Goal: Find specific page/section: Find specific page/section

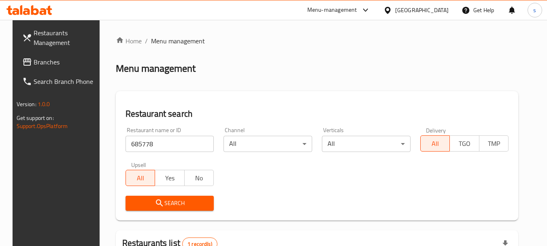
scroll to position [115, 0]
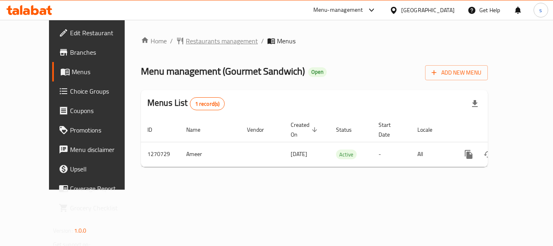
click at [192, 42] on span "Restaurants management" at bounding box center [222, 41] width 72 height 10
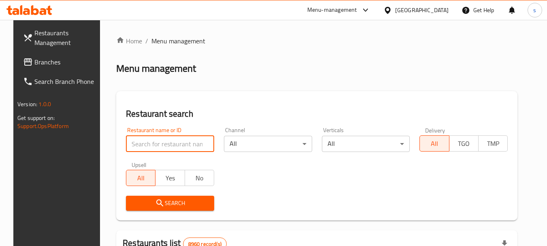
click at [134, 142] on input "search" at bounding box center [170, 144] width 88 height 16
paste input "689334"
type input "689334"
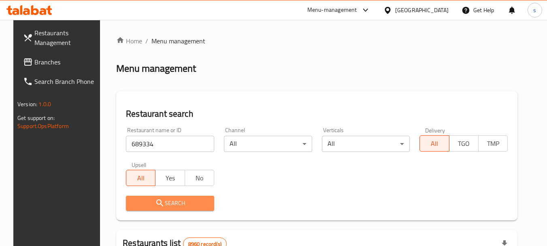
click at [147, 199] on span "Search" at bounding box center [169, 203] width 75 height 10
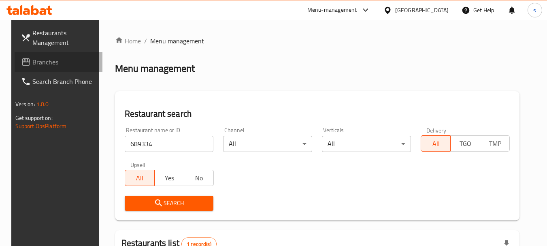
click at [46, 66] on span "Branches" at bounding box center [64, 62] width 64 height 10
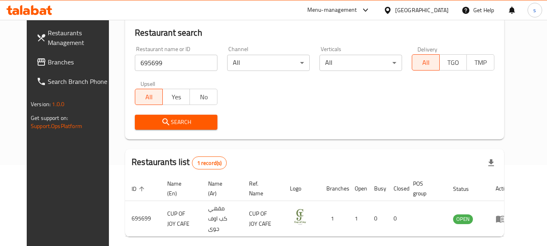
scroll to position [81, 0]
click at [48, 67] on span "Branches" at bounding box center [80, 62] width 64 height 10
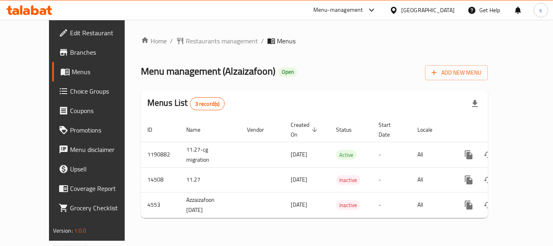
click at [180, 47] on div "Home / Restaurants management / Menus Menu management ( Alzaizafoon ) Open Add …" at bounding box center [314, 130] width 347 height 188
click at [187, 42] on span "Restaurants management" at bounding box center [222, 41] width 72 height 10
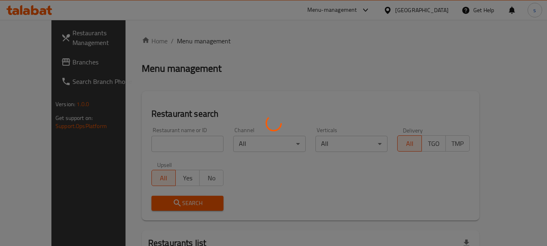
click at [133, 143] on div at bounding box center [273, 123] width 547 height 246
click at [139, 142] on div at bounding box center [273, 123] width 547 height 246
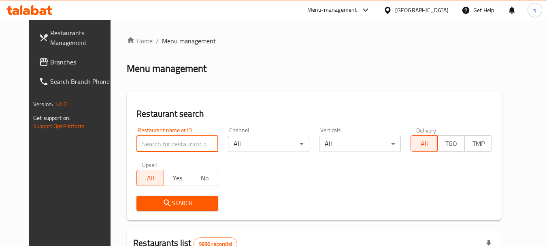
click at [148, 141] on input "search" at bounding box center [176, 144] width 81 height 16
paste input "2880"
type input "2880"
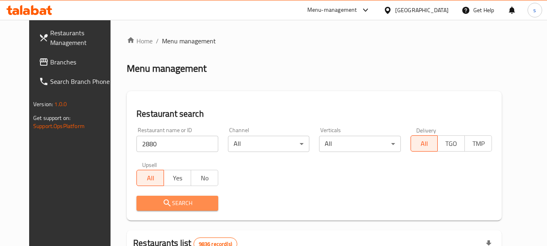
drag, startPoint x: 139, startPoint y: 200, endPoint x: 121, endPoint y: 182, distance: 25.5
click at [143, 200] on span "Search" at bounding box center [177, 203] width 68 height 10
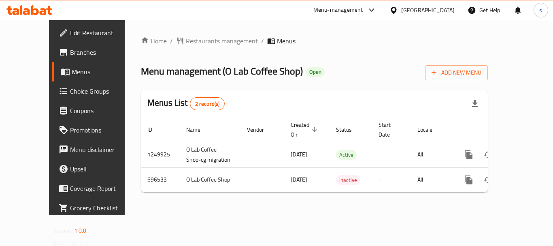
click at [207, 41] on span "Restaurants management" at bounding box center [222, 41] width 72 height 10
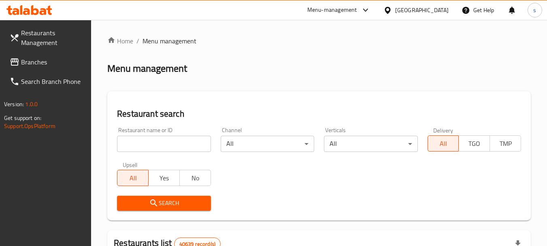
click at [136, 144] on input "search" at bounding box center [163, 144] width 93 height 16
paste input "643937"
type input "643937"
click at [143, 202] on span "Search" at bounding box center [163, 203] width 81 height 10
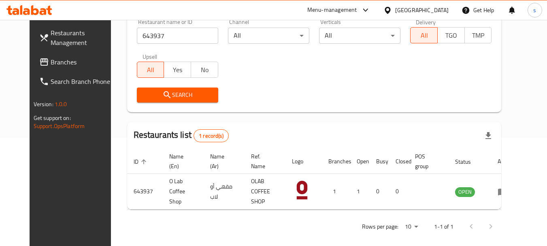
scroll to position [108, 0]
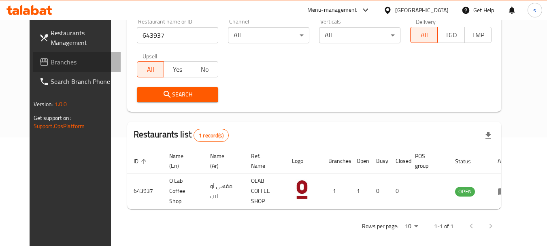
click at [51, 60] on span "Branches" at bounding box center [83, 62] width 64 height 10
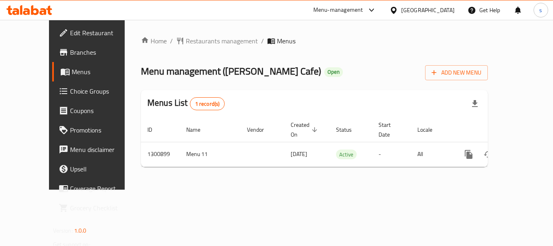
click at [70, 52] on span "Branches" at bounding box center [102, 52] width 65 height 10
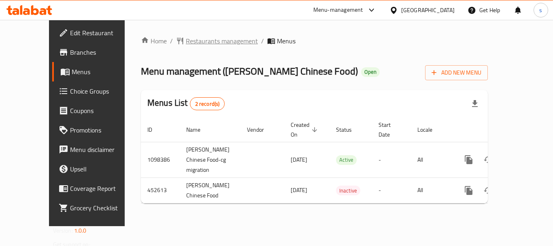
click at [214, 44] on span "Restaurants management" at bounding box center [222, 41] width 72 height 10
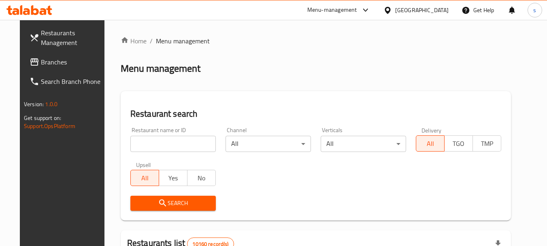
click at [130, 141] on div at bounding box center [273, 123] width 547 height 246
click at [133, 142] on input "search" at bounding box center [172, 144] width 85 height 16
paste input "633263"
type input "633263"
click at [158, 199] on icon "submit" at bounding box center [163, 203] width 10 height 10
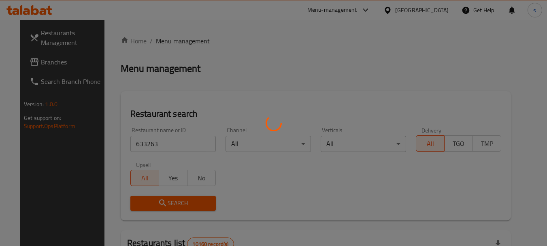
click at [387, 178] on div at bounding box center [273, 123] width 547 height 246
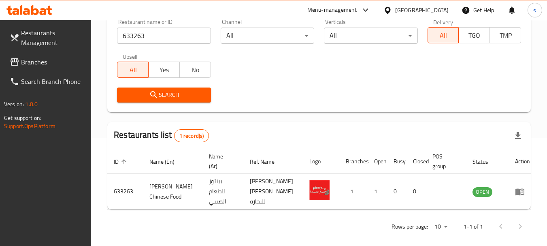
scroll to position [108, 0]
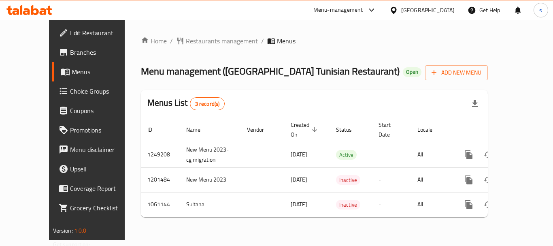
click at [207, 45] on span "Restaurants management" at bounding box center [222, 41] width 72 height 10
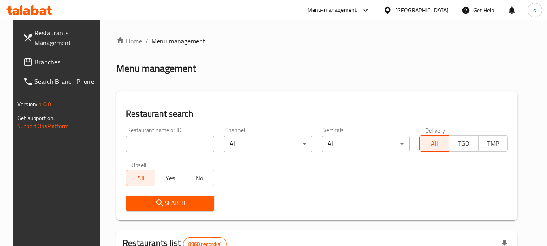
click at [150, 141] on input "search" at bounding box center [170, 144] width 88 height 16
paste input "662999"
type input "662999"
click at [156, 204] on icon "submit" at bounding box center [160, 203] width 10 height 10
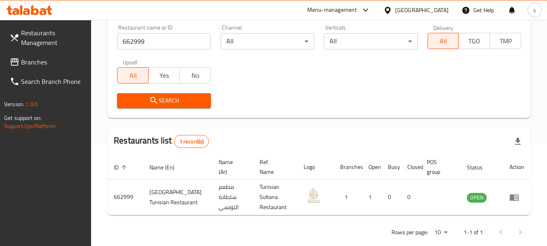
scroll to position [115, 0]
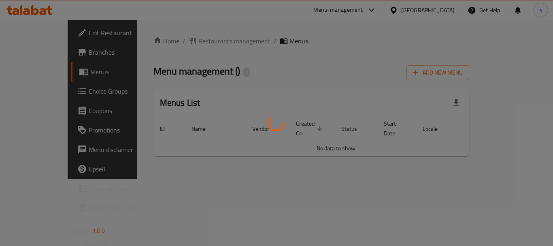
click at [182, 39] on div at bounding box center [276, 123] width 553 height 246
click at [182, 42] on div at bounding box center [276, 123] width 553 height 246
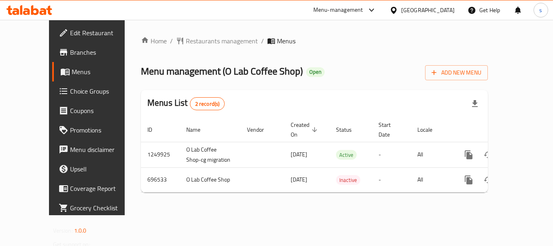
click at [186, 42] on span "Restaurants management" at bounding box center [222, 41] width 72 height 10
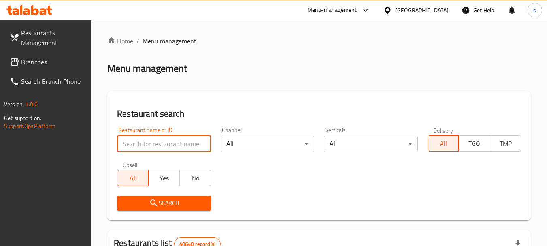
click at [142, 144] on input "search" at bounding box center [163, 144] width 93 height 16
paste input "643937"
type input "643937"
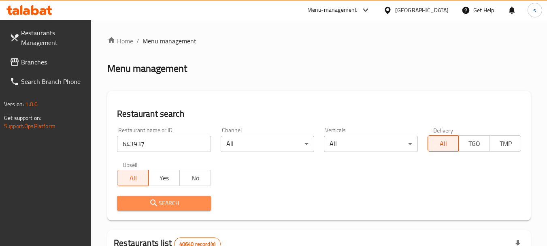
click at [149, 202] on icon "submit" at bounding box center [154, 203] width 10 height 10
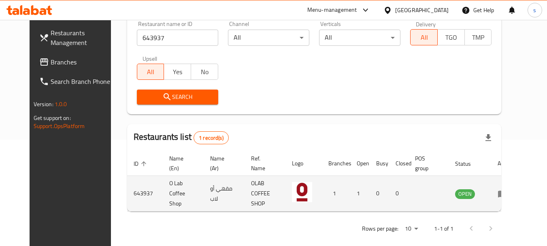
scroll to position [108, 0]
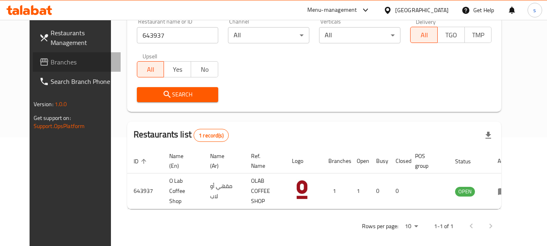
click at [55, 55] on link "Branches" at bounding box center [77, 61] width 88 height 19
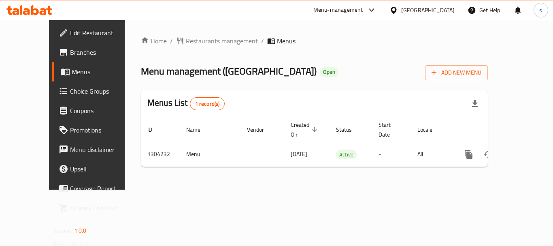
click at [189, 41] on span "Restaurants management" at bounding box center [222, 41] width 72 height 10
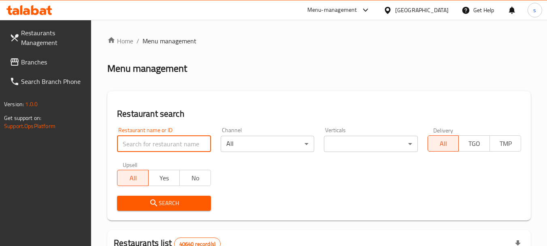
click at [155, 142] on input "search" at bounding box center [163, 144] width 93 height 16
paste input "703087"
type input "703087"
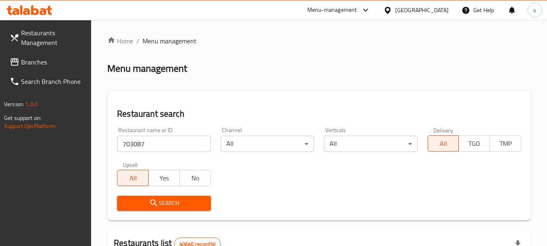
click at [153, 199] on icon "submit" at bounding box center [153, 202] width 7 height 7
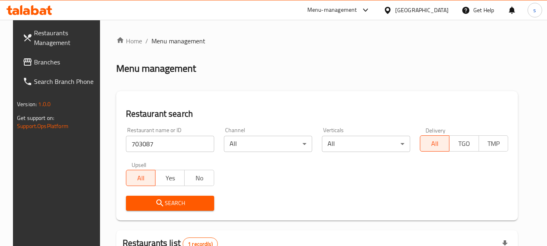
click at [34, 59] on span "Branches" at bounding box center [66, 62] width 64 height 10
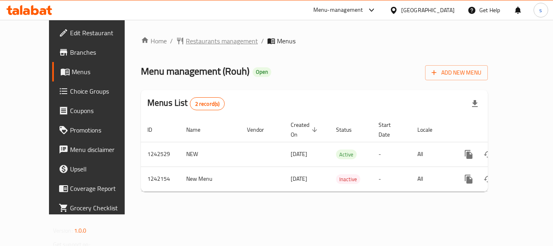
click at [193, 43] on span "Restaurants management" at bounding box center [222, 41] width 72 height 10
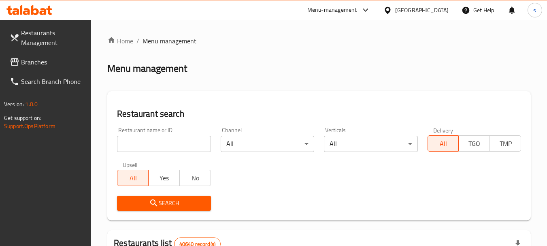
click at [151, 149] on input "search" at bounding box center [163, 144] width 93 height 16
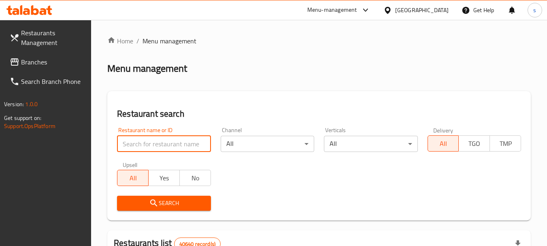
paste input "681023"
type input "681023"
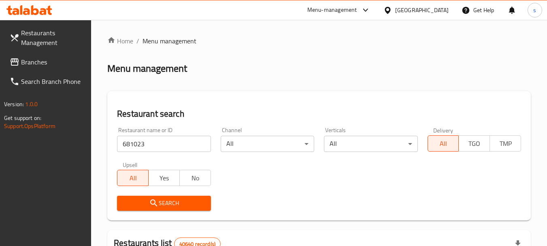
click at [174, 200] on span "Search" at bounding box center [163, 203] width 81 height 10
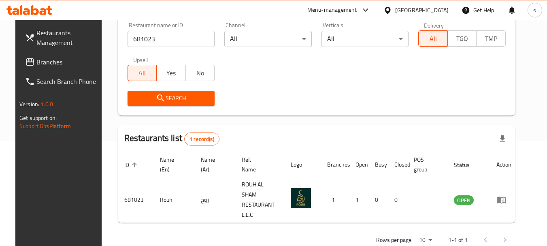
scroll to position [108, 0]
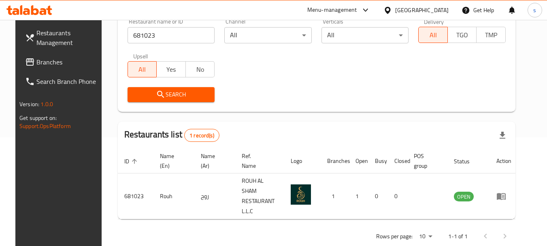
click at [26, 68] on link "Branches" at bounding box center [63, 61] width 88 height 19
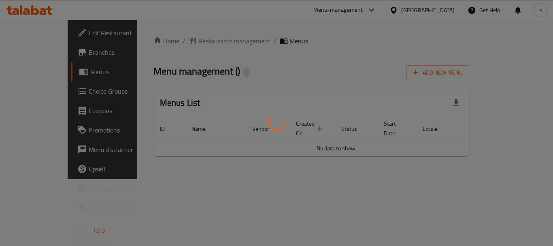
click at [199, 42] on div at bounding box center [276, 123] width 553 height 246
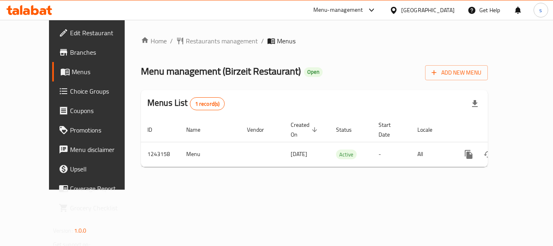
click at [199, 42] on span "Restaurants management" at bounding box center [222, 41] width 72 height 10
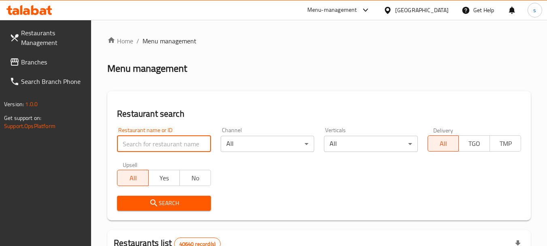
click at [136, 142] on input "search" at bounding box center [163, 144] width 93 height 16
paste input "681489"
type input "681489"
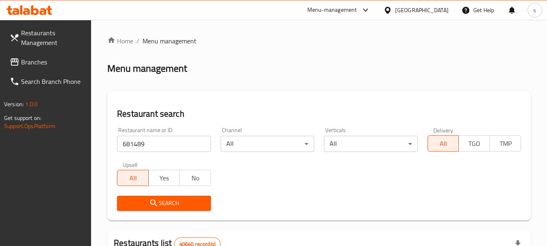
click at [157, 198] on icon "submit" at bounding box center [154, 203] width 10 height 10
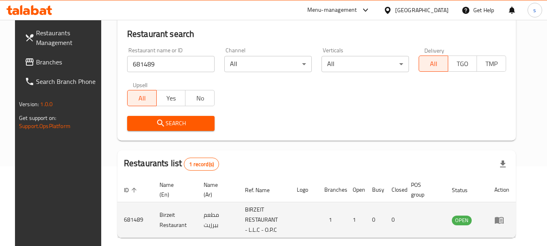
scroll to position [115, 0]
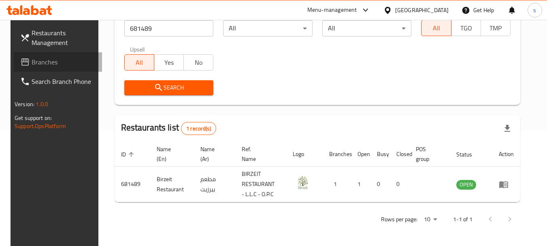
click at [35, 55] on link "Branches" at bounding box center [58, 61] width 88 height 19
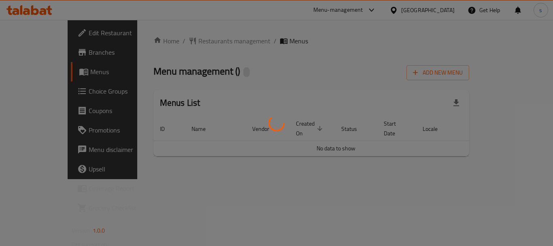
click at [180, 40] on div at bounding box center [276, 123] width 553 height 246
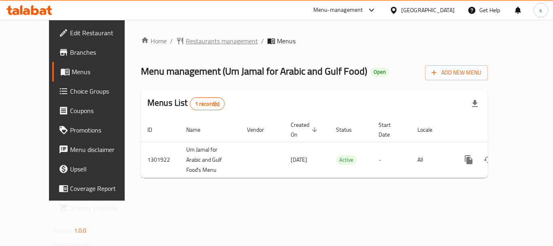
click at [186, 40] on span "Restaurants management" at bounding box center [222, 41] width 72 height 10
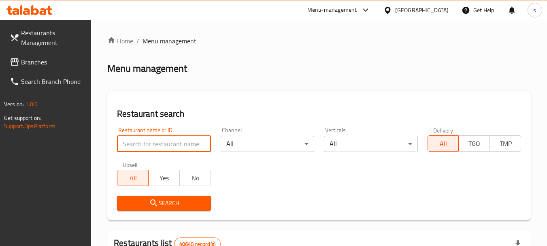
click at [140, 141] on input "search" at bounding box center [163, 144] width 93 height 16
paste input "702018"
type input "702018"
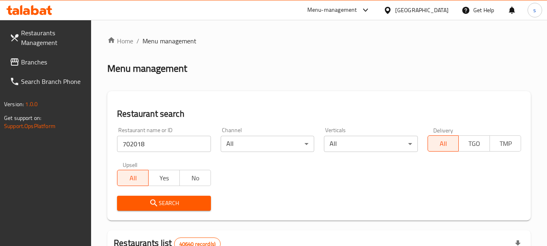
click at [140, 202] on span "Search" at bounding box center [163, 203] width 81 height 10
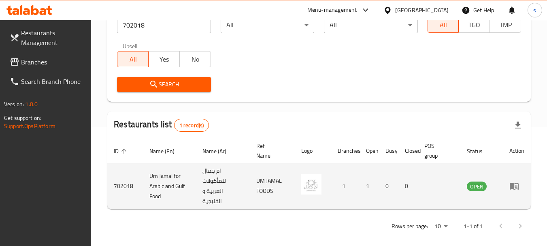
scroll to position [125, 0]
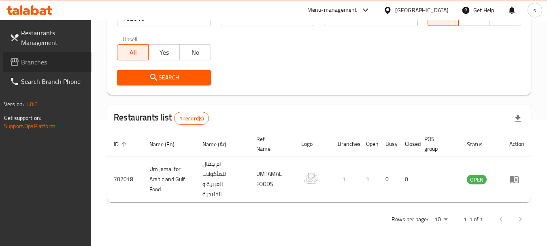
click at [49, 62] on span "Branches" at bounding box center [53, 62] width 64 height 10
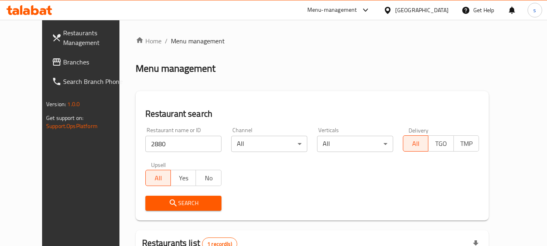
click at [63, 60] on span "Branches" at bounding box center [95, 62] width 64 height 10
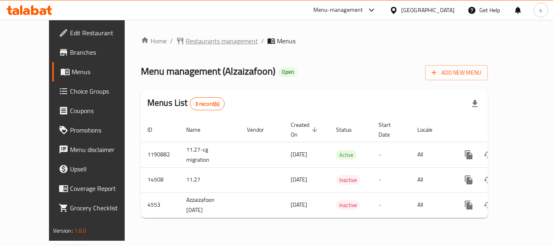
click at [186, 45] on span "Restaurants management" at bounding box center [222, 41] width 72 height 10
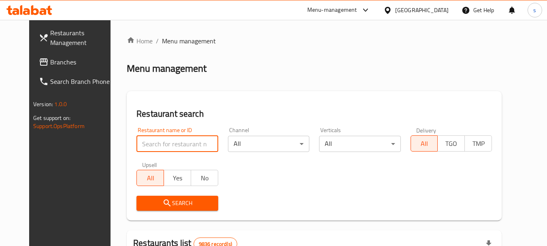
click at [138, 142] on input "search" at bounding box center [176, 144] width 81 height 16
paste input "2880"
type input "2880"
click button "Search" at bounding box center [176, 202] width 81 height 15
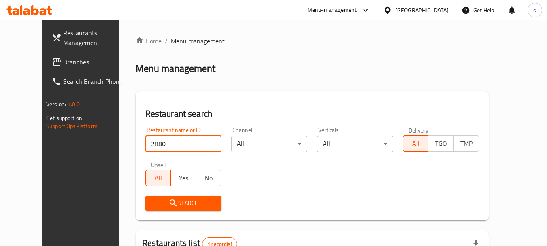
scroll to position [40, 0]
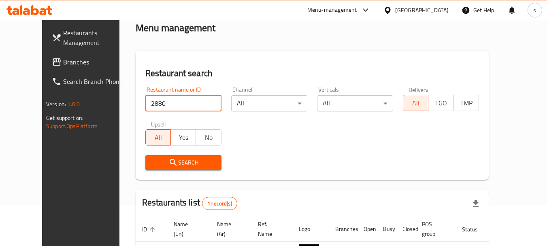
click at [188, 169] on button "Search" at bounding box center [183, 162] width 76 height 15
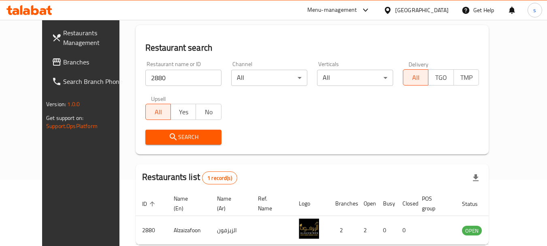
scroll to position [108, 0]
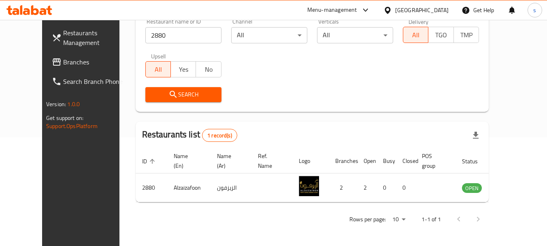
click at [63, 64] on span "Branches" at bounding box center [95, 62] width 64 height 10
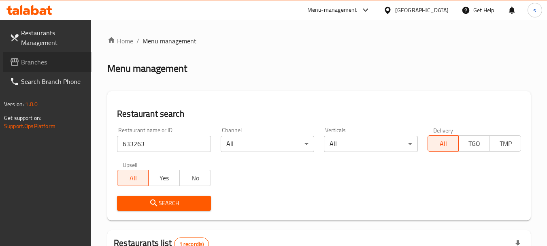
click at [23, 61] on span "Branches" at bounding box center [53, 62] width 64 height 10
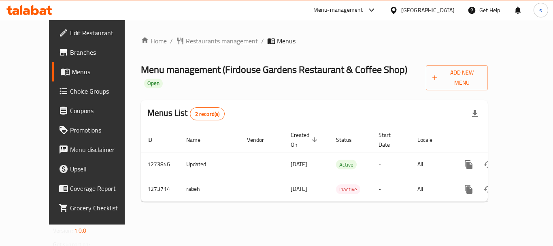
click at [200, 41] on span "Restaurants management" at bounding box center [222, 41] width 72 height 10
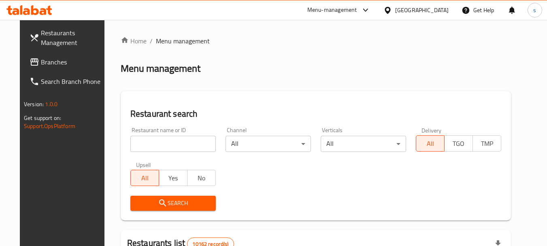
click at [159, 139] on input "search" at bounding box center [172, 144] width 85 height 16
paste input "690927"
type input "690927"
click at [158, 203] on icon "submit" at bounding box center [163, 203] width 10 height 10
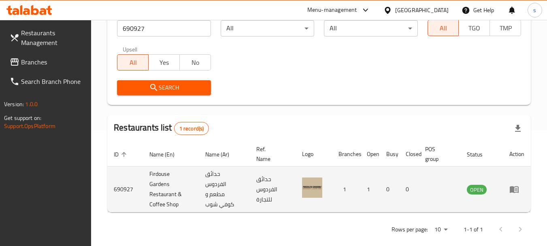
scroll to position [125, 0]
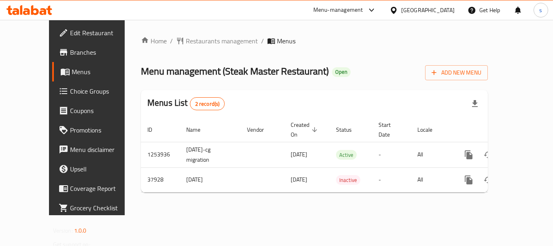
click at [200, 48] on div "Home / Restaurants management / Menus Menu management ( Steak Master Restaurant…" at bounding box center [314, 117] width 347 height 163
click at [199, 45] on span "Restaurants management" at bounding box center [222, 41] width 72 height 10
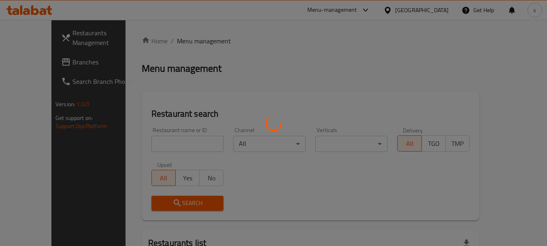
click at [140, 143] on div at bounding box center [273, 123] width 547 height 246
click at [134, 143] on div at bounding box center [273, 123] width 547 height 246
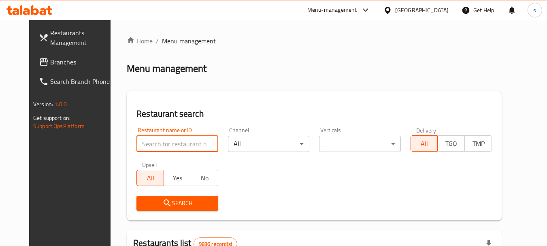
click at [136, 146] on input "search" at bounding box center [176, 144] width 81 height 16
paste input "19706"
type input "19706"
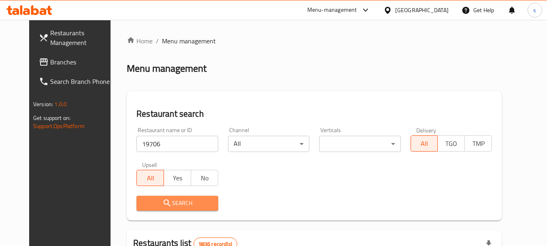
click at [162, 201] on icon "submit" at bounding box center [167, 203] width 10 height 10
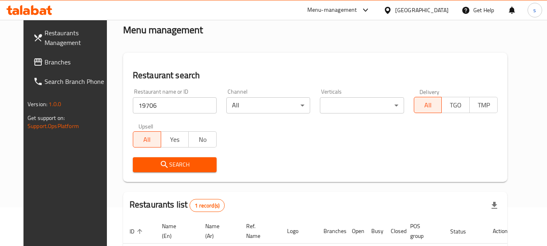
scroll to position [108, 0]
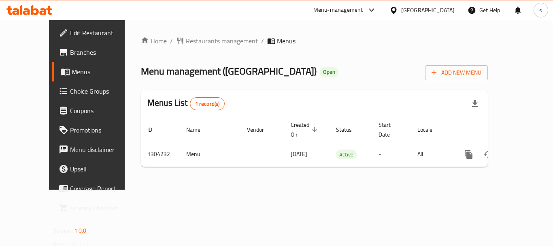
click at [186, 40] on span "Restaurants management" at bounding box center [222, 41] width 72 height 10
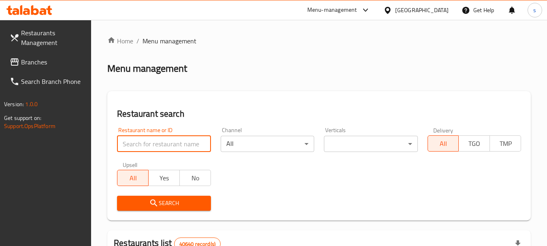
click at [143, 144] on input "search" at bounding box center [163, 144] width 93 height 16
paste input "703087"
type input "703087"
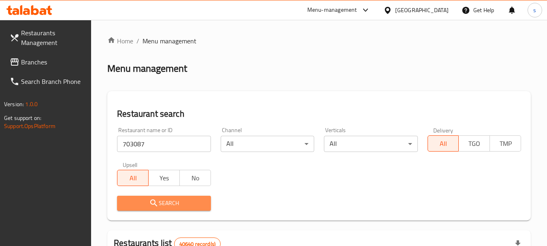
click at [146, 201] on span "Search" at bounding box center [163, 203] width 81 height 10
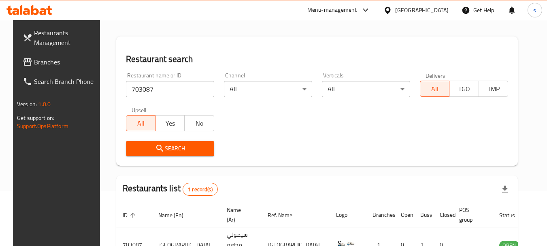
scroll to position [115, 0]
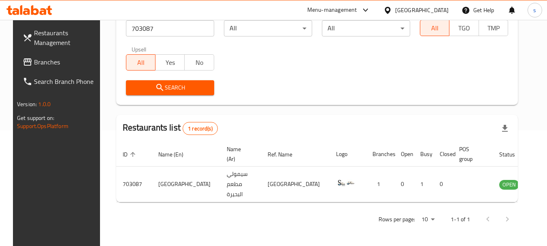
click at [47, 58] on span "Branches" at bounding box center [66, 62] width 64 height 10
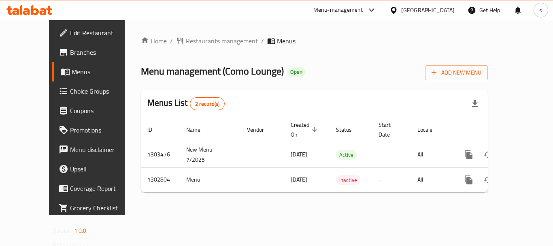
click at [186, 45] on span "Restaurants management" at bounding box center [222, 41] width 72 height 10
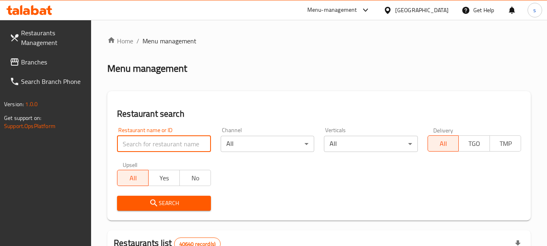
click at [143, 148] on input "search" at bounding box center [163, 144] width 93 height 16
paste input "702242"
type input "702242"
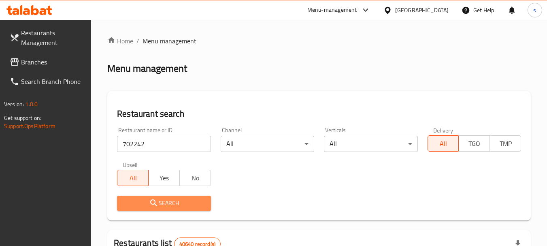
click at [170, 201] on span "Search" at bounding box center [163, 203] width 81 height 10
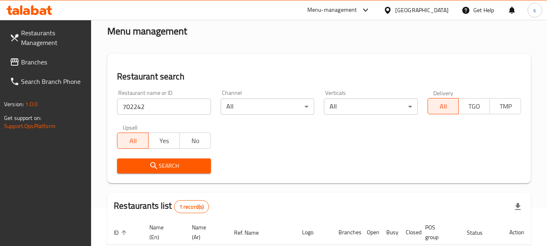
scroll to position [115, 0]
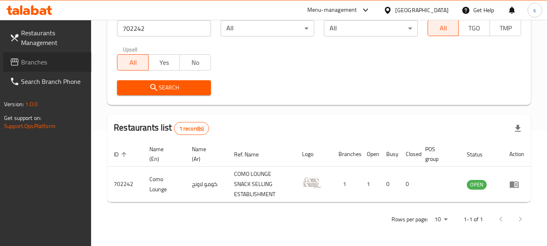
click at [33, 61] on span "Branches" at bounding box center [53, 62] width 64 height 10
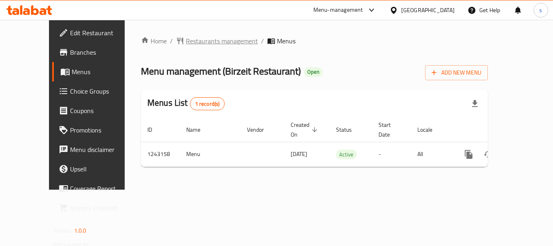
click at [191, 36] on span "Restaurants management" at bounding box center [222, 41] width 72 height 10
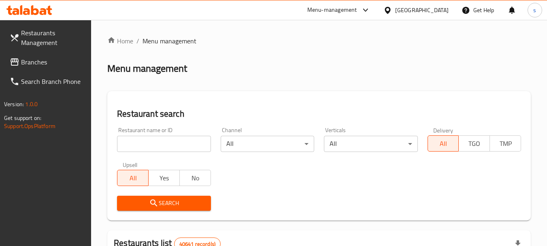
click at [138, 141] on input "search" at bounding box center [163, 144] width 93 height 16
paste input "681489"
type input "681489"
click at [153, 199] on icon "submit" at bounding box center [153, 202] width 7 height 7
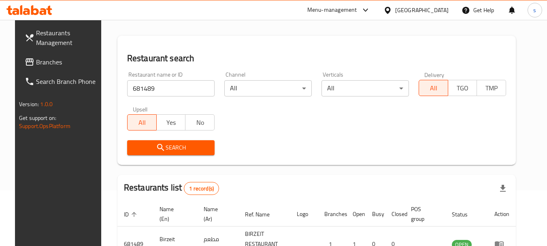
scroll to position [115, 0]
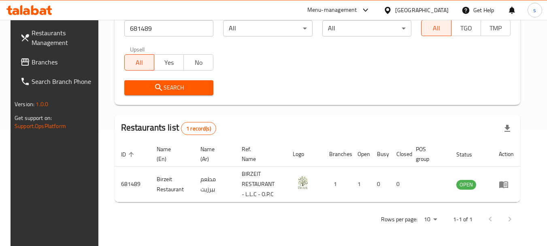
click at [26, 72] on link "Search Branch Phone" at bounding box center [58, 81] width 88 height 19
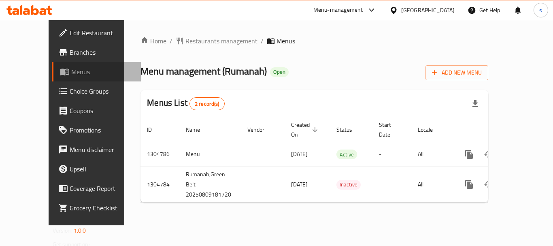
click at [71, 74] on span "Menus" at bounding box center [102, 72] width 63 height 10
click at [194, 46] on span "Restaurants management" at bounding box center [221, 41] width 72 height 10
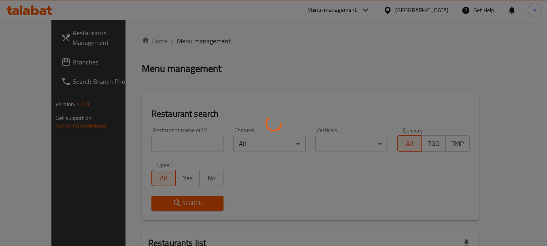
click at [142, 142] on div at bounding box center [273, 123] width 547 height 246
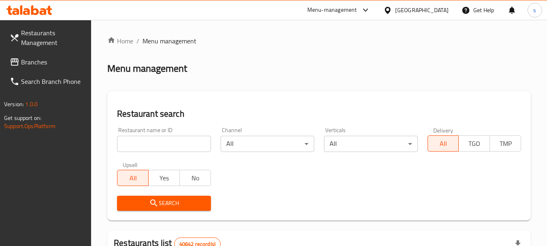
click at [132, 144] on input "search" at bounding box center [163, 144] width 93 height 16
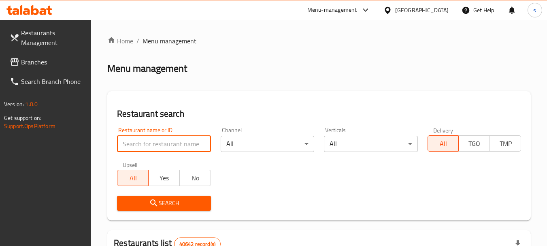
paste input "703422"
type input "703422"
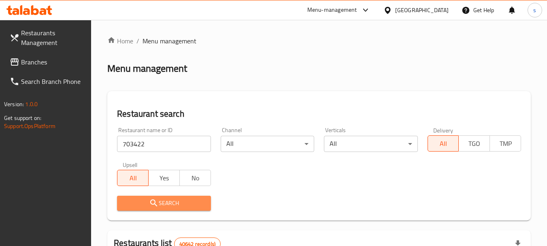
click at [137, 205] on span "Search" at bounding box center [163, 203] width 81 height 10
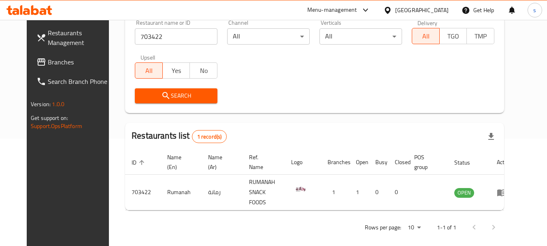
scroll to position [108, 0]
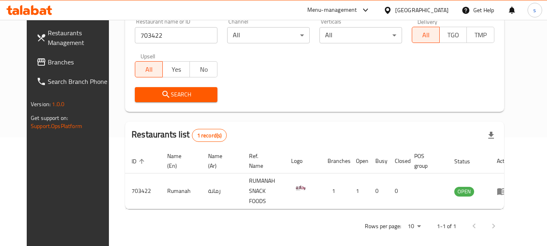
click at [34, 69] on link "Branches" at bounding box center [74, 61] width 88 height 19
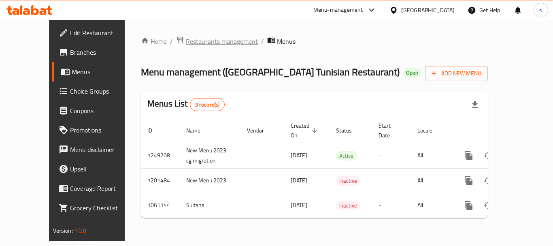
click at [208, 40] on span "Restaurants management" at bounding box center [222, 41] width 72 height 10
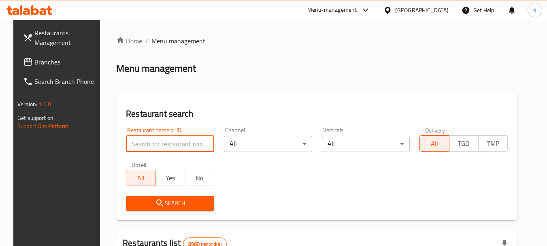
click at [131, 139] on input "search" at bounding box center [170, 144] width 88 height 16
paste input "662999"
type input "662999"
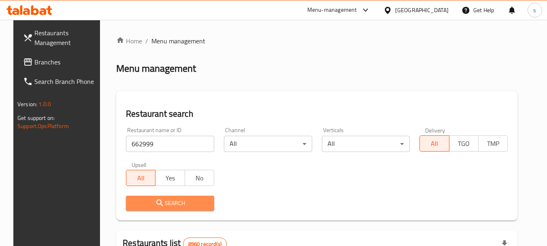
click at [155, 202] on icon "submit" at bounding box center [160, 203] width 10 height 10
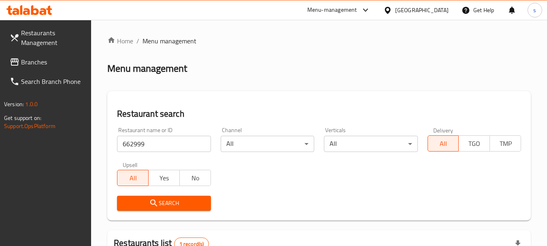
scroll to position [115, 0]
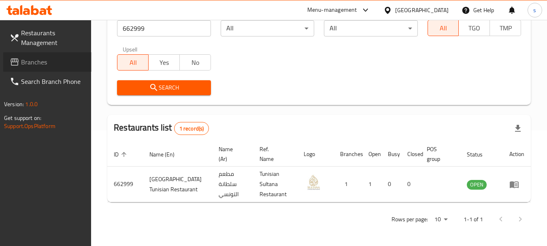
click at [56, 56] on link "Branches" at bounding box center [47, 61] width 88 height 19
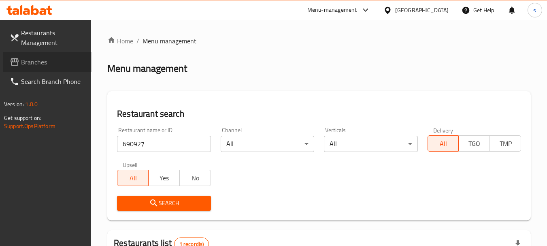
click at [37, 62] on span "Branches" at bounding box center [53, 62] width 64 height 10
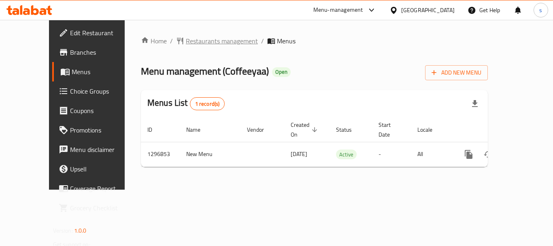
click at [195, 40] on span "Restaurants management" at bounding box center [222, 41] width 72 height 10
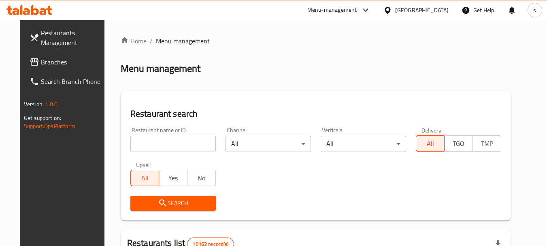
click at [143, 143] on input "search" at bounding box center [172, 144] width 85 height 16
paste input "700248"
type input "700248"
click at [158, 200] on icon "submit" at bounding box center [163, 203] width 10 height 10
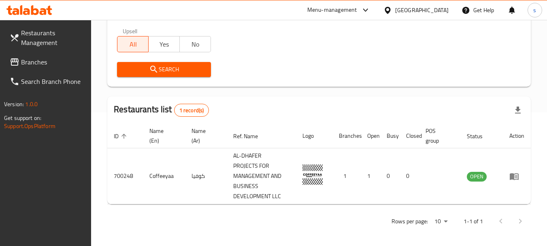
scroll to position [136, 0]
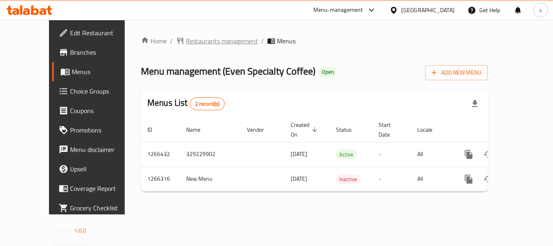
click at [193, 37] on span "Restaurants management" at bounding box center [222, 41] width 72 height 10
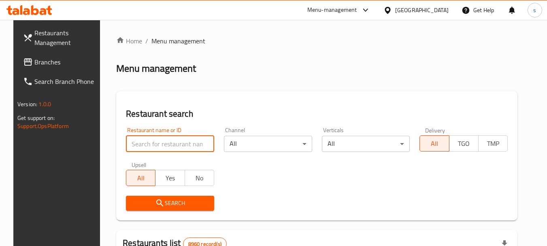
click at [155, 145] on input "search" at bounding box center [170, 144] width 88 height 16
paste input "687236"
type input "687236"
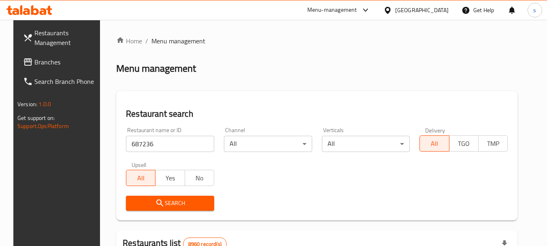
click at [163, 207] on span "Search" at bounding box center [169, 203] width 75 height 10
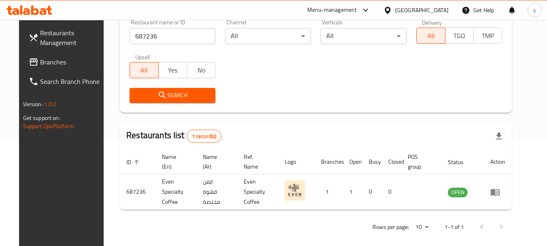
scroll to position [108, 0]
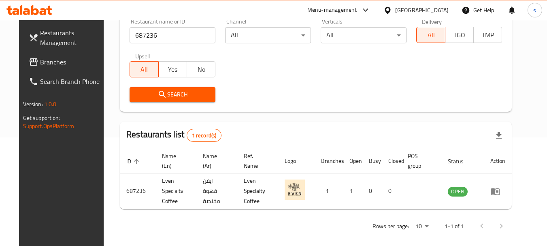
click at [44, 60] on span "Branches" at bounding box center [72, 62] width 64 height 10
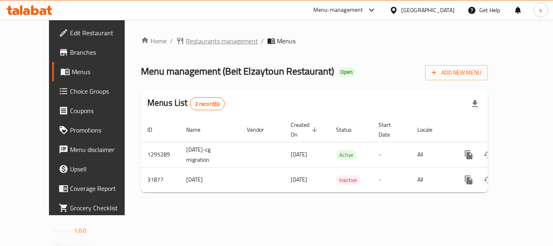
click at [193, 39] on span "Restaurants management" at bounding box center [222, 41] width 72 height 10
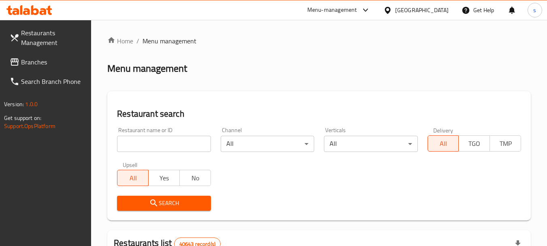
click at [141, 138] on input "search" at bounding box center [163, 144] width 93 height 16
paste input "16325"
type input "16325"
click at [145, 206] on span "Search" at bounding box center [163, 203] width 81 height 10
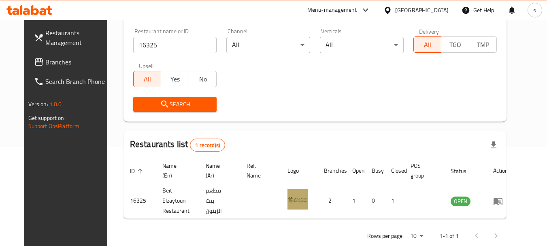
scroll to position [108, 0]
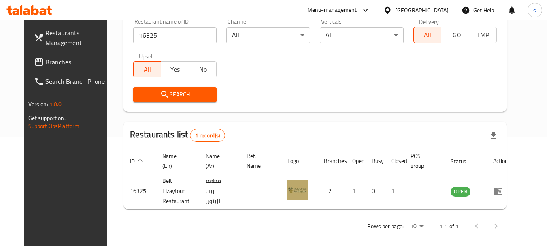
click at [45, 58] on span "Branches" at bounding box center [77, 62] width 64 height 10
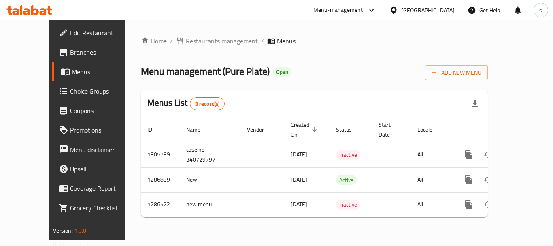
click at [186, 41] on span "Restaurants management" at bounding box center [222, 41] width 72 height 10
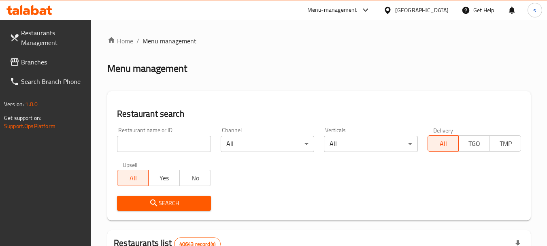
click at [142, 142] on input "search" at bounding box center [163, 144] width 93 height 16
paste input "696356"
type input "696356"
click at [153, 204] on icon "submit" at bounding box center [153, 202] width 7 height 7
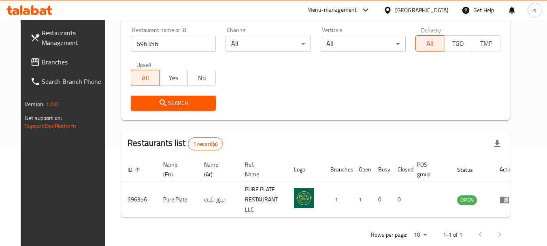
scroll to position [108, 0]
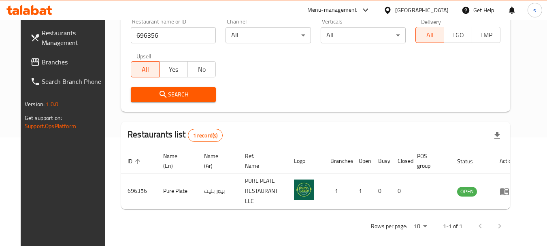
click at [42, 59] on span "Branches" at bounding box center [74, 62] width 64 height 10
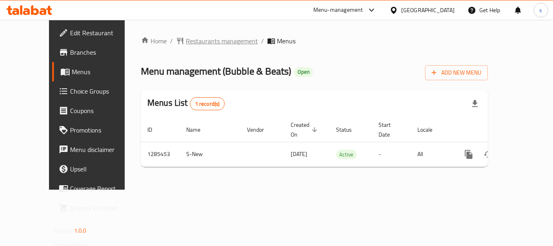
click at [194, 39] on span "Restaurants management" at bounding box center [222, 41] width 72 height 10
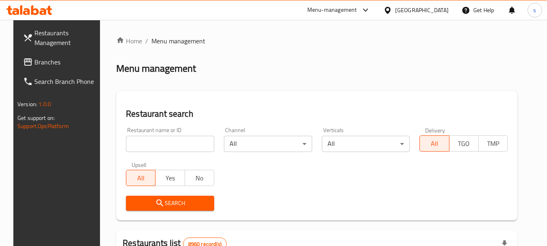
click at [152, 141] on input "search" at bounding box center [170, 144] width 88 height 16
paste input "695816"
type input "695816"
click at [142, 198] on span "Search" at bounding box center [169, 203] width 75 height 10
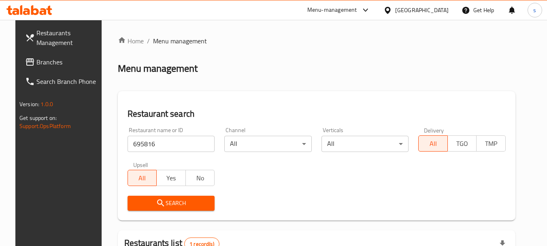
click at [40, 58] on span "Branches" at bounding box center [68, 62] width 64 height 10
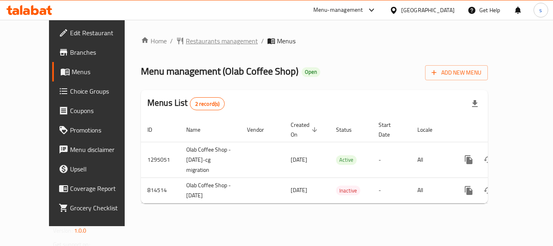
click at [187, 40] on span "Restaurants management" at bounding box center [222, 41] width 72 height 10
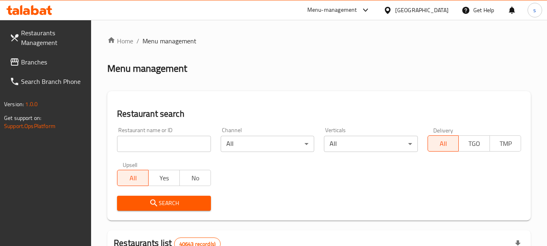
click at [149, 146] on input "search" at bounding box center [163, 144] width 93 height 16
paste input "654818"
type input "654818"
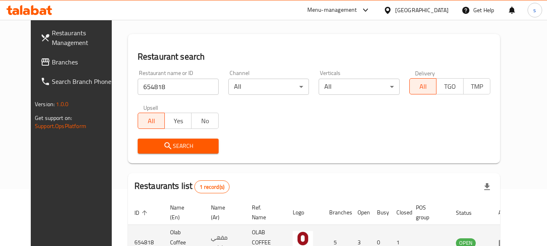
scroll to position [108, 0]
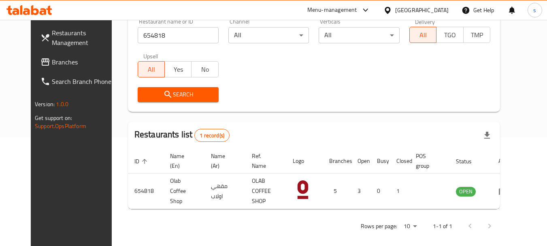
click at [34, 55] on link "Branches" at bounding box center [78, 61] width 88 height 19
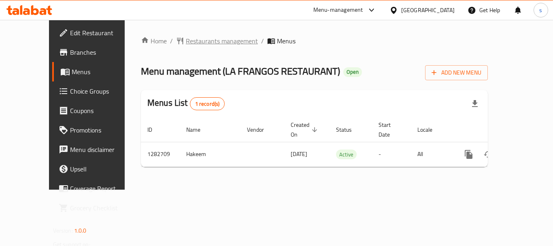
click at [199, 40] on span "Restaurants management" at bounding box center [222, 41] width 72 height 10
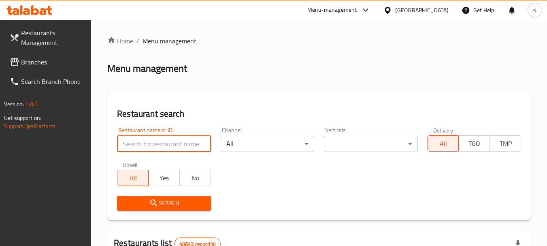
click at [145, 141] on input "search" at bounding box center [163, 144] width 93 height 16
paste input "694920"
type input "694920"
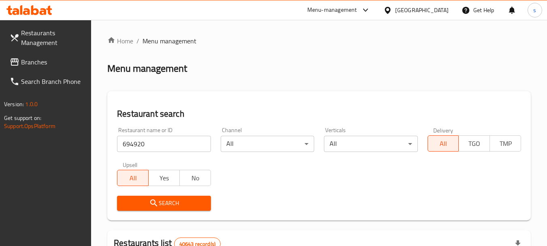
click at [165, 198] on span "Search" at bounding box center [163, 203] width 81 height 10
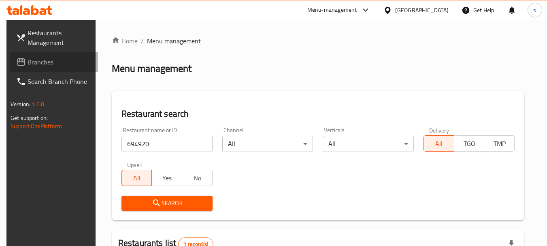
click at [28, 64] on span "Branches" at bounding box center [60, 62] width 64 height 10
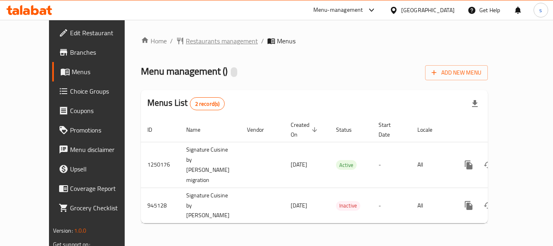
click at [203, 46] on span "Restaurants management" at bounding box center [222, 41] width 72 height 10
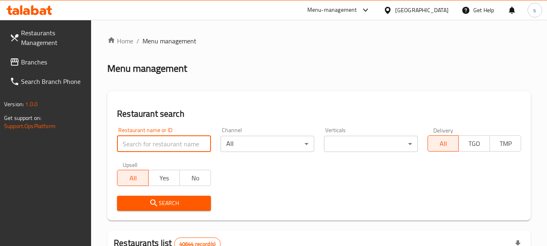
click at [146, 143] on input "search" at bounding box center [163, 144] width 93 height 16
paste input "659231"
type input "659231"
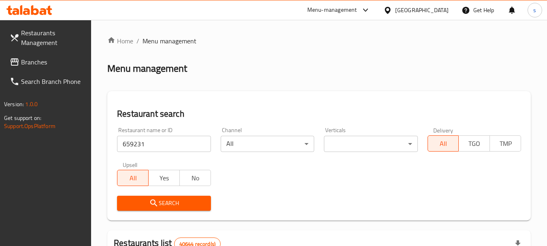
click at [140, 203] on span "Search" at bounding box center [163, 203] width 81 height 10
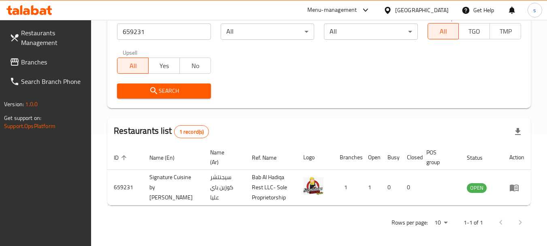
scroll to position [115, 0]
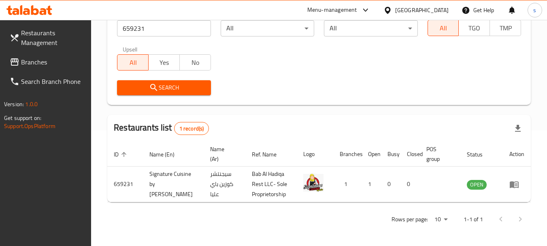
click at [40, 62] on span "Branches" at bounding box center [53, 62] width 64 height 10
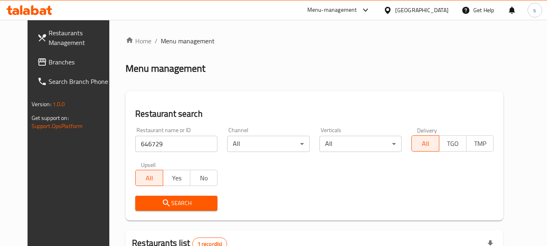
scroll to position [105, 0]
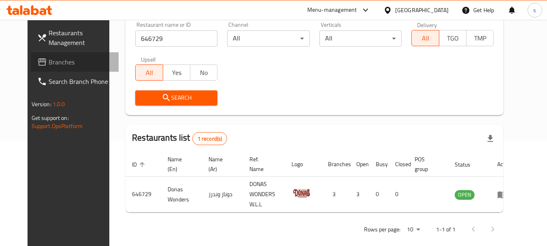
click at [49, 65] on span "Branches" at bounding box center [81, 62] width 64 height 10
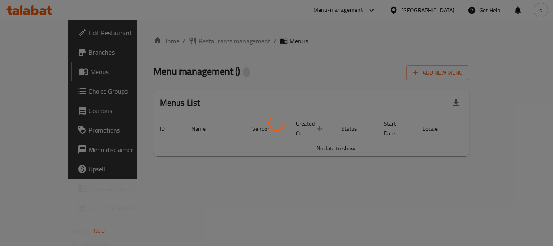
click at [193, 40] on div at bounding box center [276, 123] width 553 height 246
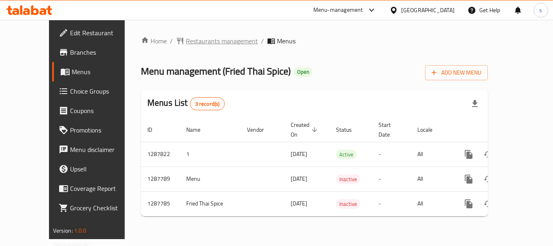
click at [193, 45] on span "Restaurants management" at bounding box center [222, 41] width 72 height 10
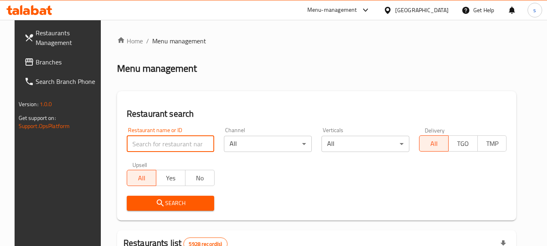
click at [142, 143] on input "search" at bounding box center [171, 144] width 88 height 16
paste input "696849"
type input "696849"
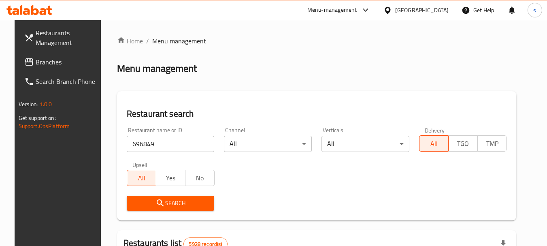
click at [161, 199] on span "Search" at bounding box center [170, 203] width 75 height 10
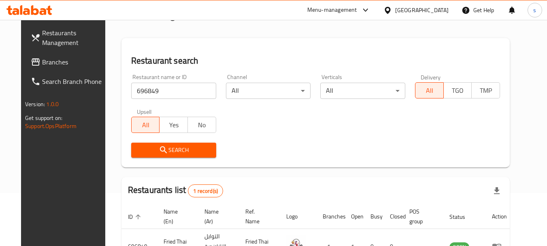
scroll to position [105, 0]
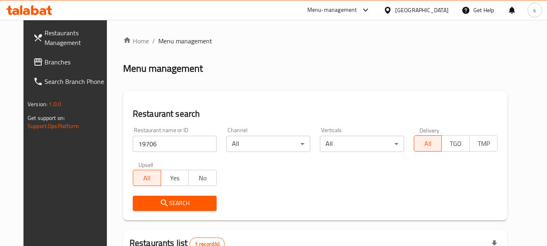
scroll to position [108, 0]
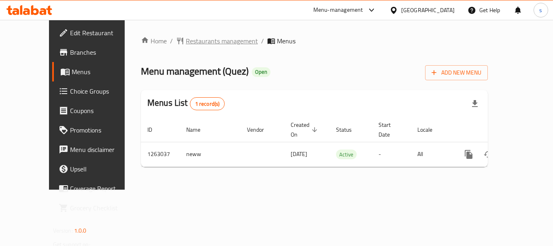
click at [186, 40] on span "Restaurants management" at bounding box center [222, 41] width 72 height 10
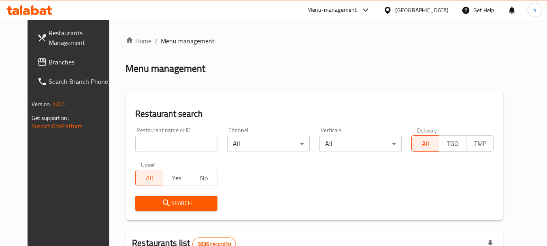
click at [144, 139] on input "search" at bounding box center [176, 144] width 82 height 16
paste input "685813"
type input "685813"
click at [140, 208] on button "Search" at bounding box center [176, 202] width 82 height 15
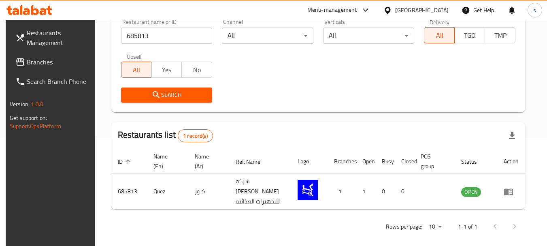
scroll to position [108, 0]
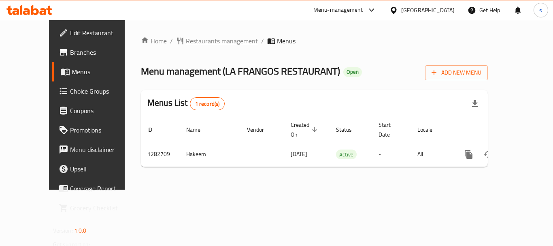
click at [222, 41] on span "Restaurants management" at bounding box center [222, 41] width 72 height 10
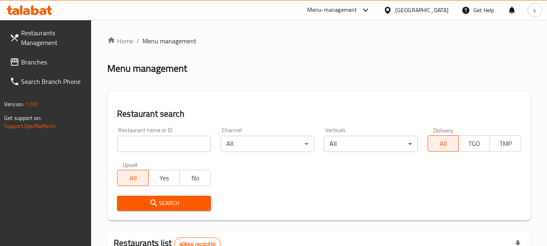
click at [140, 144] on input "search" at bounding box center [163, 144] width 93 height 16
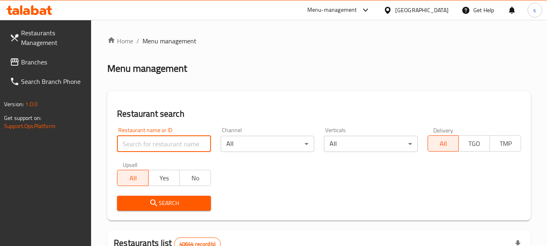
paste input "694920"
type input "694920"
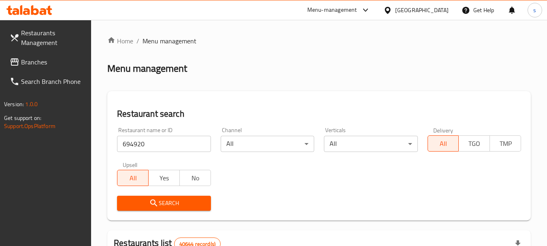
click at [136, 201] on span "Search" at bounding box center [163, 203] width 81 height 10
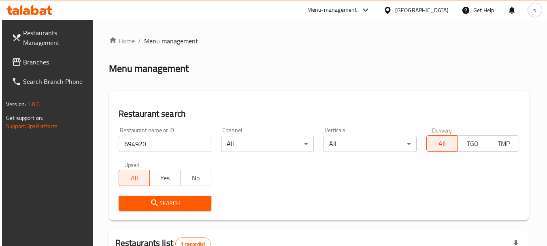
scroll to position [115, 0]
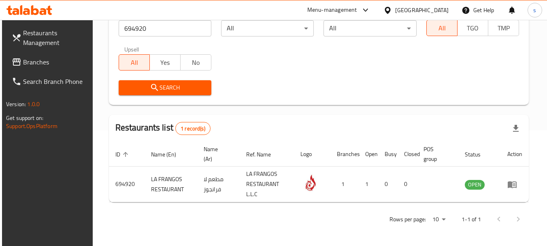
click at [37, 59] on span "Branches" at bounding box center [55, 62] width 64 height 10
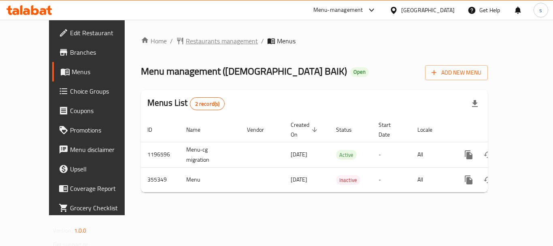
click at [201, 44] on span "Restaurants management" at bounding box center [222, 41] width 72 height 10
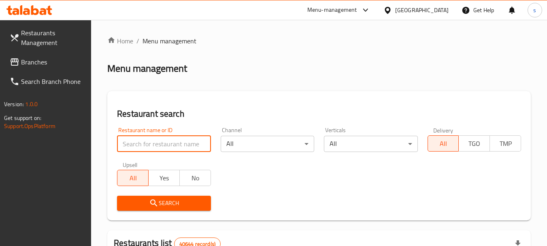
click at [153, 144] on input "search" at bounding box center [163, 144] width 93 height 16
paste input "630722"
type input "630722"
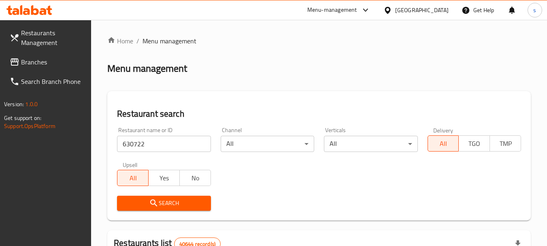
click at [166, 200] on span "Search" at bounding box center [163, 203] width 81 height 10
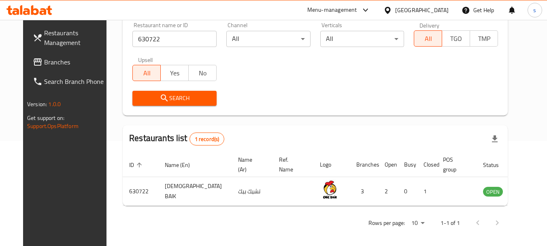
scroll to position [108, 0]
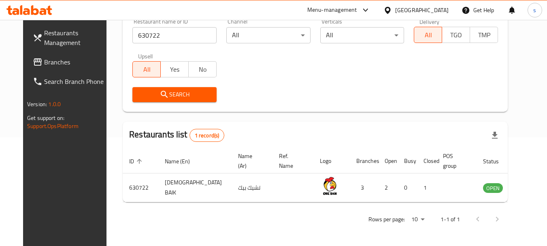
click at [33, 63] on icon at bounding box center [38, 62] width 10 height 10
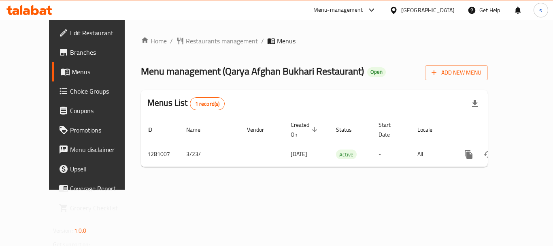
click at [186, 44] on span "Restaurants management" at bounding box center [222, 41] width 72 height 10
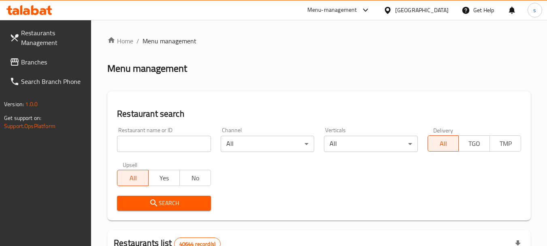
click at [148, 142] on input "search" at bounding box center [163, 144] width 93 height 16
paste input "694080"
type input "694080"
click at [151, 199] on icon "submit" at bounding box center [154, 203] width 10 height 10
click at [45, 64] on span "Branches" at bounding box center [53, 62] width 64 height 10
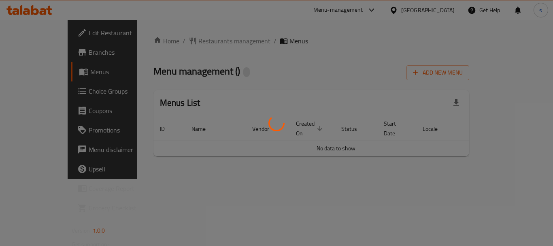
click at [198, 43] on div at bounding box center [276, 123] width 553 height 246
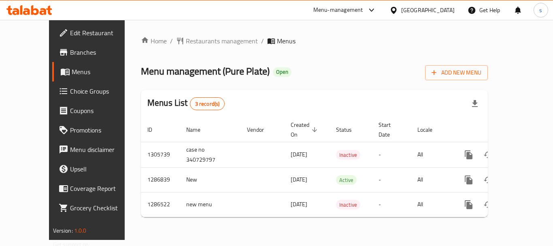
click at [198, 43] on span "Restaurants management" at bounding box center [222, 41] width 72 height 10
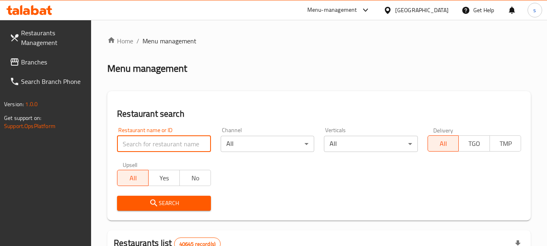
click at [140, 144] on input "search" at bounding box center [163, 144] width 93 height 16
paste input "696356"
type input "696356"
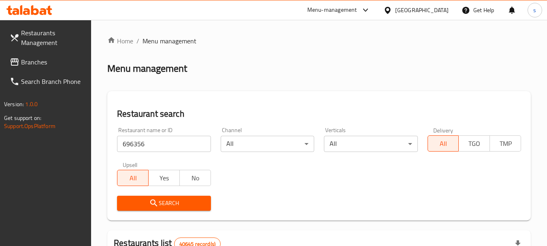
click at [158, 204] on icon "submit" at bounding box center [154, 203] width 10 height 10
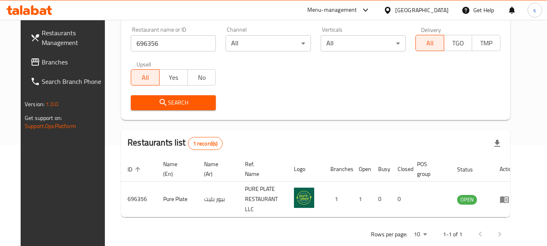
scroll to position [108, 0]
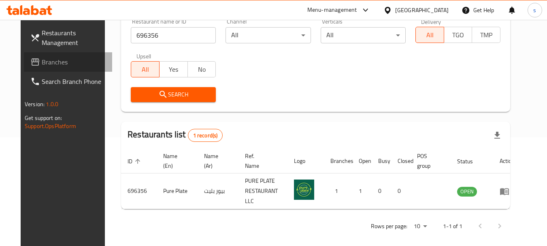
click at [42, 64] on span "Branches" at bounding box center [74, 62] width 64 height 10
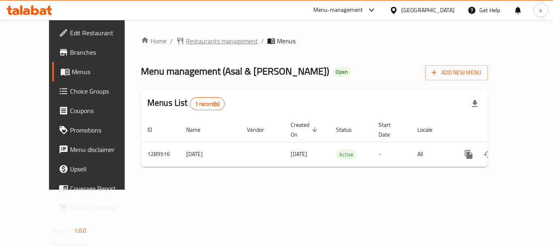
click at [190, 38] on span "Restaurants management" at bounding box center [222, 41] width 72 height 10
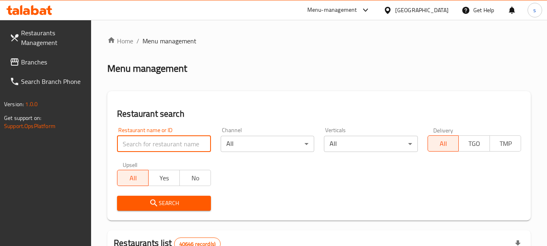
click at [151, 144] on input "search" at bounding box center [163, 144] width 93 height 16
paste input "697286"
type input "697286"
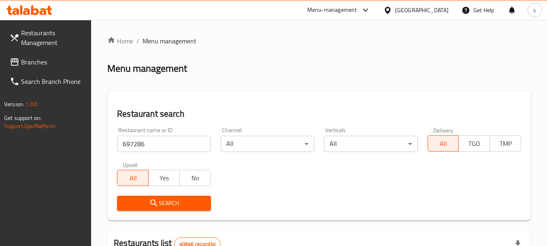
click at [146, 200] on span "Search" at bounding box center [163, 203] width 81 height 10
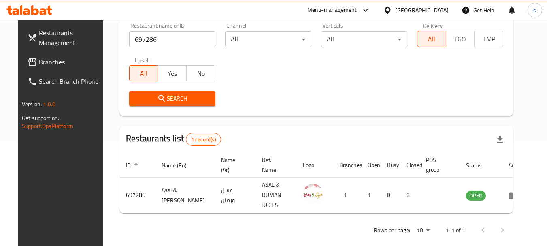
scroll to position [108, 0]
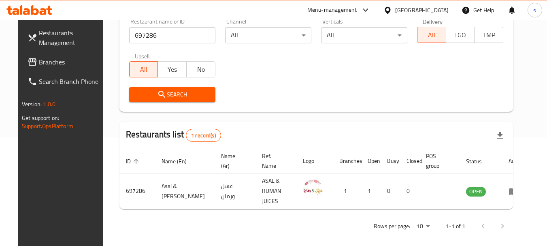
click at [47, 64] on span "Branches" at bounding box center [71, 62] width 64 height 10
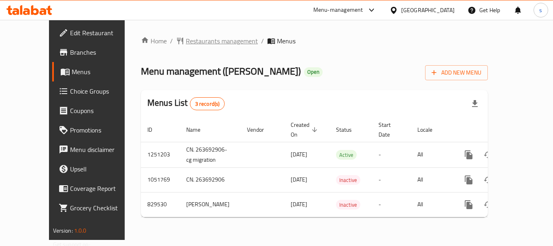
click at [199, 42] on span "Restaurants management" at bounding box center [222, 41] width 72 height 10
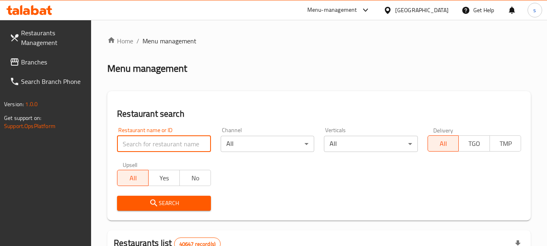
click at [157, 144] on input "search" at bounding box center [163, 144] width 93 height 16
paste input "655585"
type input "655585"
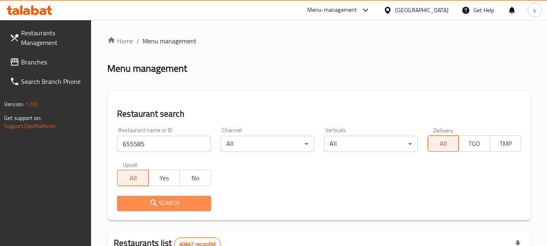
click at [170, 206] on span "Search" at bounding box center [163, 203] width 81 height 10
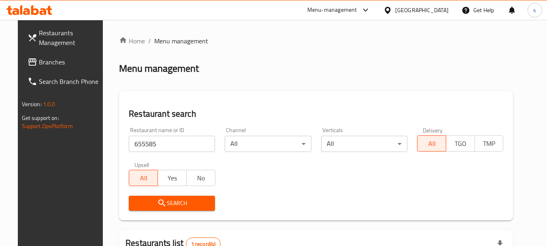
click at [47, 57] on span "Branches" at bounding box center [71, 62] width 64 height 10
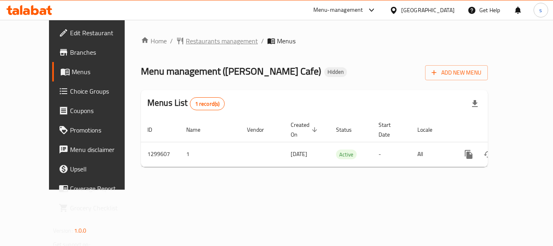
click at [207, 40] on span "Restaurants management" at bounding box center [222, 41] width 72 height 10
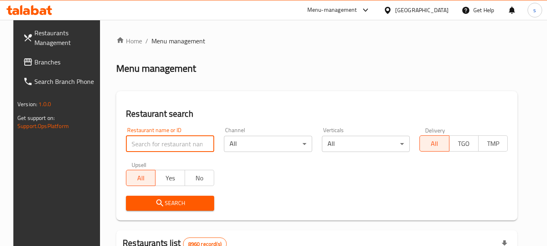
click at [143, 144] on input "search" at bounding box center [170, 144] width 88 height 16
paste input "701428"
type input "701428"
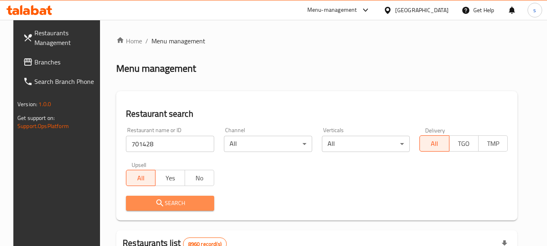
click at [156, 204] on icon "submit" at bounding box center [159, 202] width 7 height 7
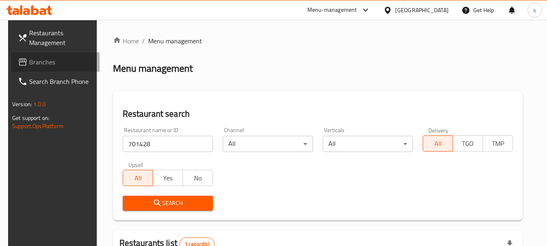
click at [34, 57] on span "Branches" at bounding box center [61, 62] width 64 height 10
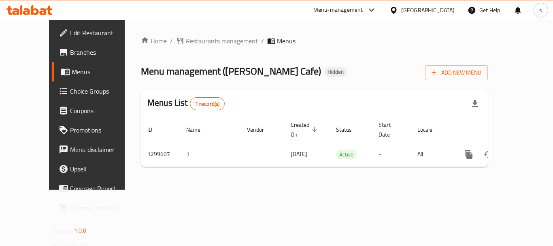
click at [201, 41] on span "Restaurants management" at bounding box center [222, 41] width 72 height 10
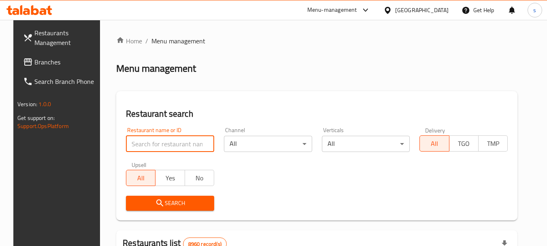
click at [137, 140] on input "search" at bounding box center [170, 144] width 88 height 16
paste input "701428"
type input "701428"
click at [155, 197] on button "Search" at bounding box center [170, 202] width 88 height 15
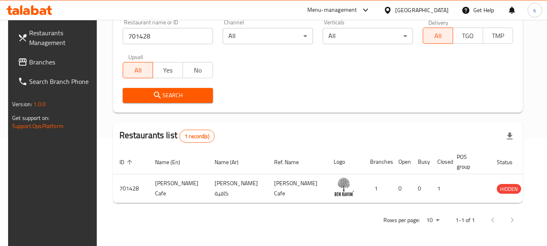
scroll to position [108, 0]
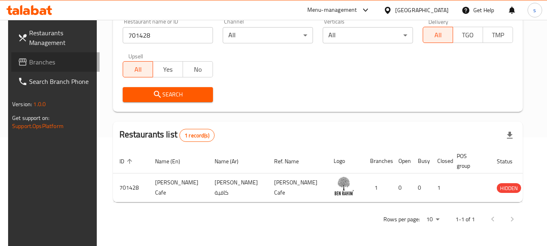
click at [49, 60] on span "Branches" at bounding box center [61, 62] width 64 height 10
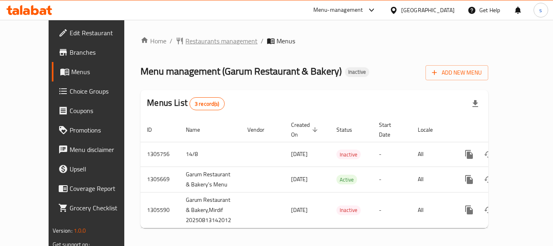
click at [206, 40] on span "Restaurants management" at bounding box center [221, 41] width 72 height 10
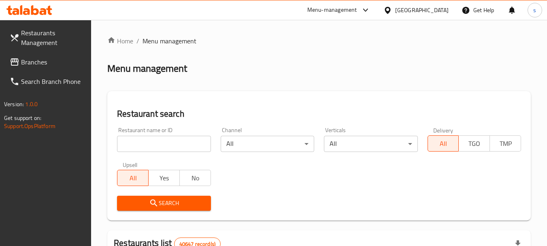
click at [154, 143] on div at bounding box center [273, 123] width 547 height 246
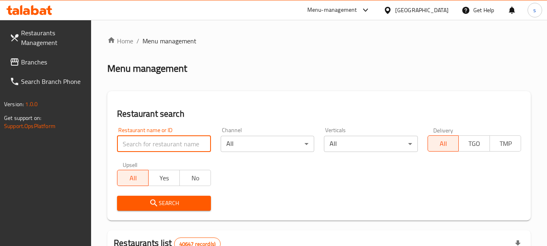
click at [150, 140] on input "search" at bounding box center [163, 144] width 93 height 16
paste input "703792"
type input "703792"
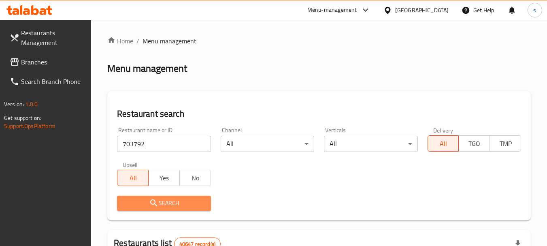
click at [161, 203] on span "Search" at bounding box center [163, 203] width 81 height 10
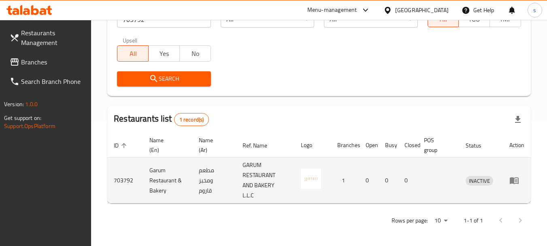
scroll to position [125, 0]
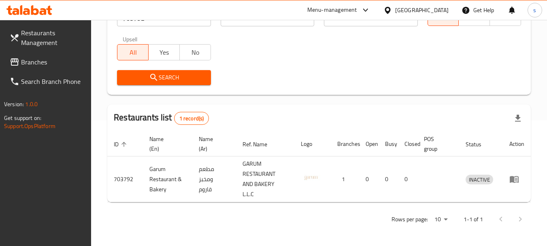
click at [51, 62] on span "Branches" at bounding box center [53, 62] width 64 height 10
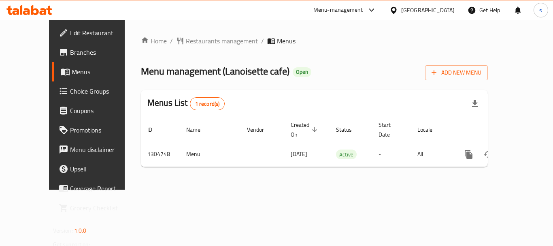
click at [199, 42] on span "Restaurants management" at bounding box center [222, 41] width 72 height 10
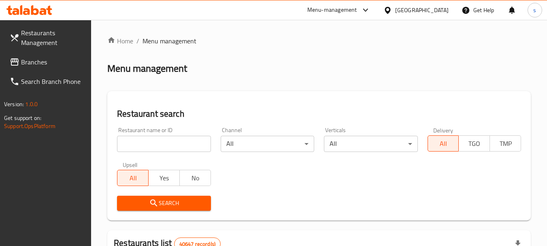
drag, startPoint x: 168, startPoint y: 132, endPoint x: 168, endPoint y: 136, distance: 4.5
click at [168, 133] on div "Restaurant name or ID Restaurant name or ID" at bounding box center [163, 139] width 93 height 25
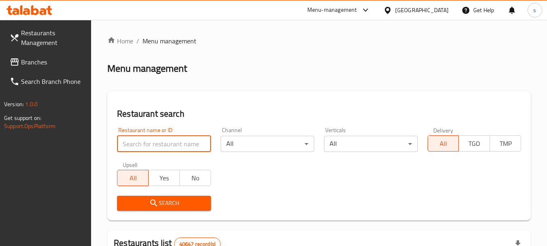
click at [161, 144] on input "search" at bounding box center [163, 144] width 93 height 16
paste input "703391"
type input "703391"
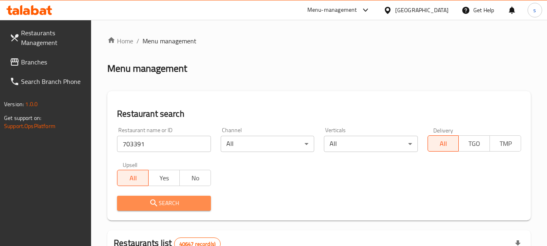
click at [158, 204] on icon "submit" at bounding box center [154, 203] width 10 height 10
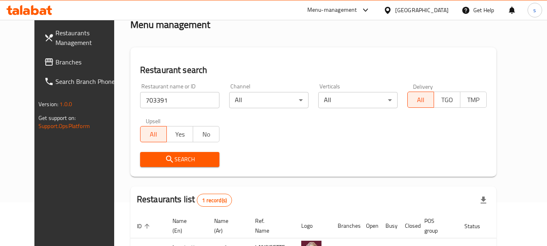
scroll to position [108, 0]
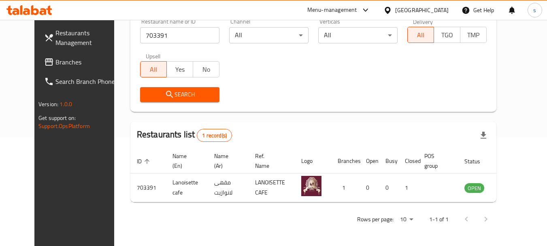
click at [55, 64] on span "Branches" at bounding box center [87, 62] width 64 height 10
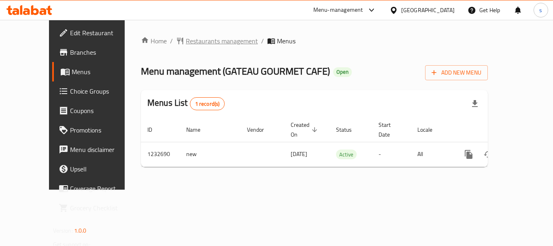
click at [186, 43] on span "Restaurants management" at bounding box center [222, 41] width 72 height 10
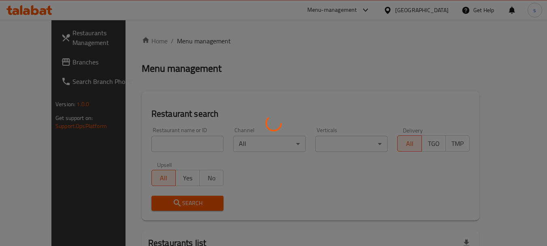
click at [138, 140] on div at bounding box center [273, 123] width 547 height 246
click at [141, 141] on div at bounding box center [273, 123] width 547 height 246
click at [148, 144] on div at bounding box center [273, 123] width 547 height 246
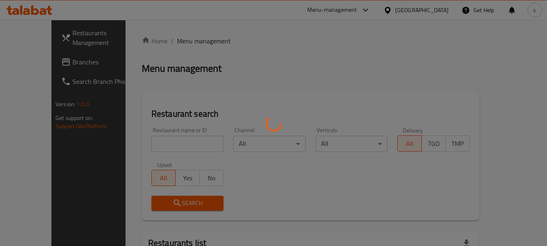
click at [148, 143] on div at bounding box center [273, 123] width 547 height 246
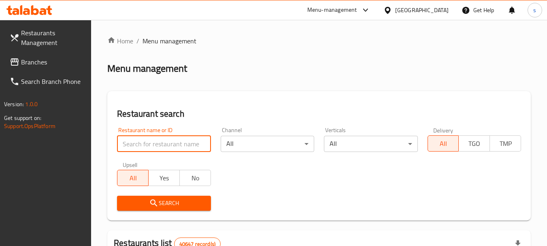
click at [173, 137] on input "search" at bounding box center [163, 144] width 93 height 16
paste input "677874"
type input "677874"
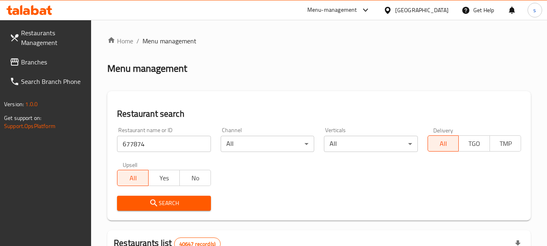
click at [180, 204] on span "Search" at bounding box center [163, 203] width 81 height 10
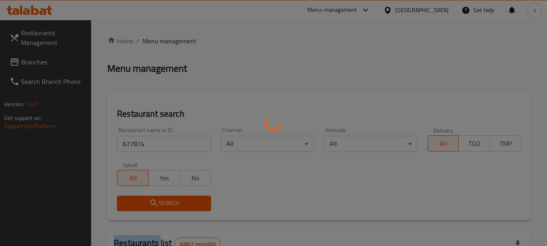
click at [180, 204] on div at bounding box center [273, 123] width 547 height 246
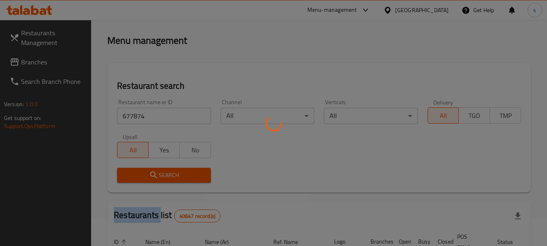
scroll to position [115, 0]
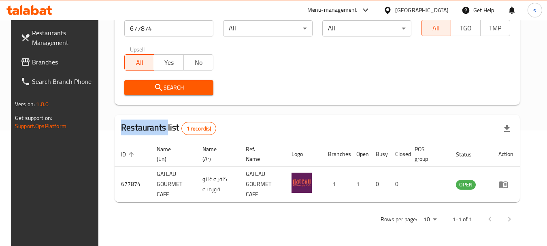
click at [53, 56] on link "Branches" at bounding box center [58, 61] width 88 height 19
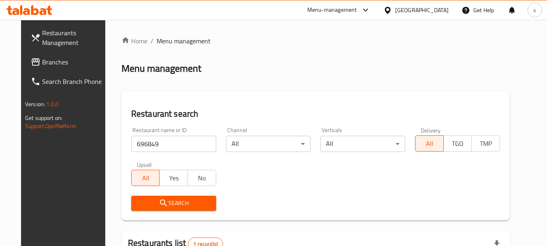
click at [40, 55] on link "Branches" at bounding box center [68, 61] width 88 height 19
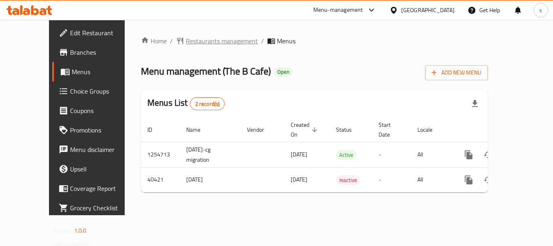
click at [187, 38] on span "Restaurants management" at bounding box center [222, 41] width 72 height 10
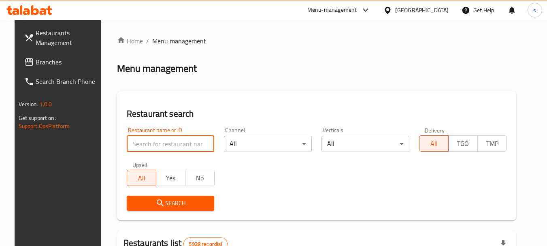
click at [127, 141] on input "search" at bounding box center [171, 144] width 88 height 16
paste input "21140"
type input "21140"
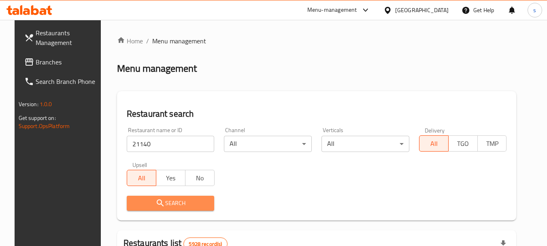
click at [139, 201] on span "Search" at bounding box center [170, 203] width 75 height 10
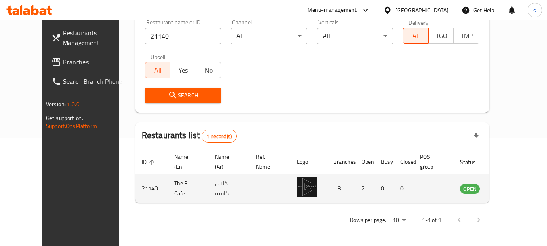
scroll to position [108, 0]
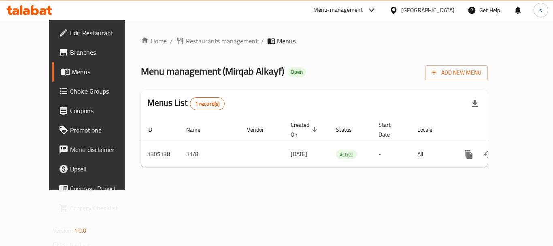
click at [210, 45] on span "Restaurants management" at bounding box center [222, 41] width 72 height 10
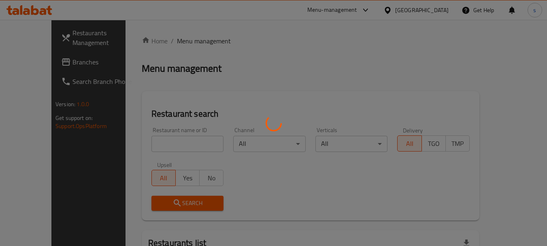
click at [138, 145] on div at bounding box center [273, 123] width 547 height 246
click at [138, 140] on div at bounding box center [273, 123] width 547 height 246
click at [134, 138] on div at bounding box center [273, 123] width 547 height 246
click at [134, 143] on div at bounding box center [273, 123] width 547 height 246
click at [140, 139] on div at bounding box center [273, 123] width 547 height 246
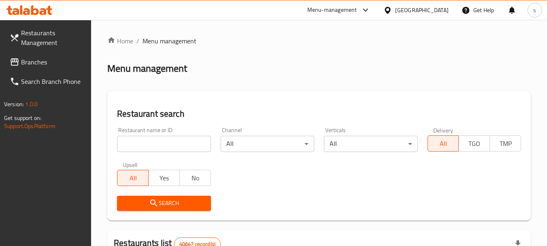
click at [135, 143] on input "search" at bounding box center [163, 144] width 93 height 16
paste input "703553"
type input "703553"
click at [130, 200] on span "Search" at bounding box center [163, 203] width 81 height 10
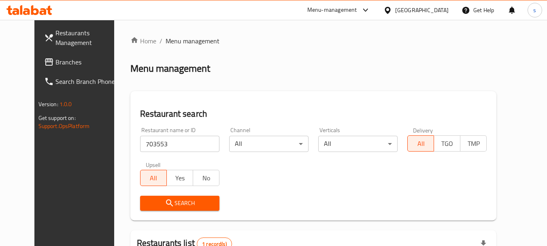
click at [290, 196] on div "Search" at bounding box center [313, 203] width 356 height 25
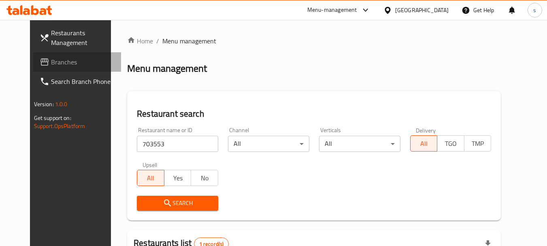
click at [51, 65] on span "Branches" at bounding box center [83, 62] width 64 height 10
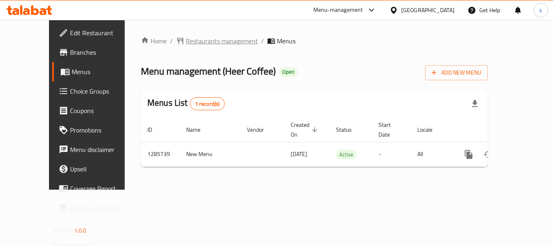
click at [206, 45] on span "Restaurants management" at bounding box center [222, 41] width 72 height 10
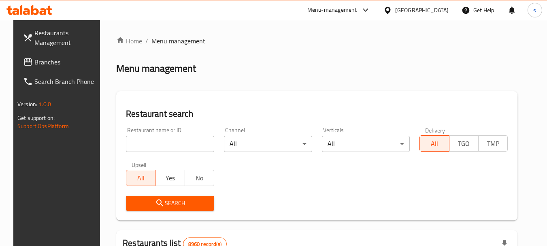
click at [131, 144] on input "search" at bounding box center [170, 144] width 88 height 16
paste input "696100"
type input "696100"
click at [195, 206] on span "Search" at bounding box center [169, 203] width 75 height 10
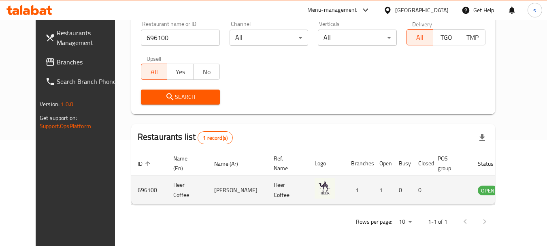
scroll to position [108, 0]
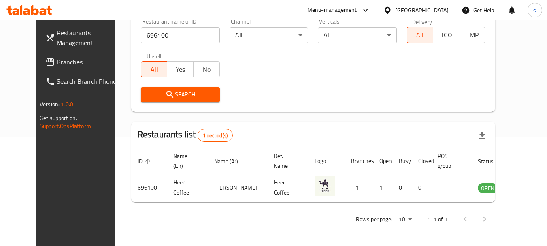
click at [57, 58] on span "Branches" at bounding box center [89, 62] width 64 height 10
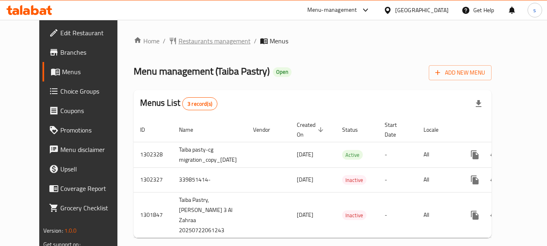
click at [188, 44] on span "Restaurants management" at bounding box center [214, 41] width 72 height 10
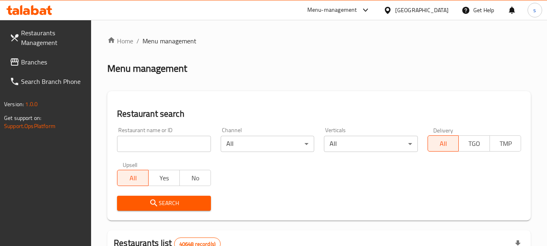
click at [161, 142] on input "search" at bounding box center [163, 144] width 93 height 16
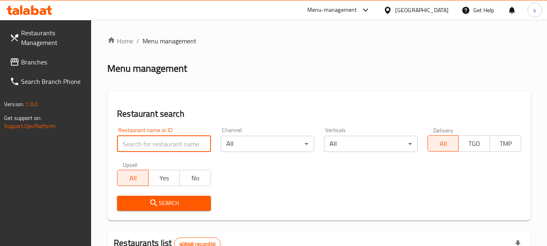
paste input "701954"
type input "701954"
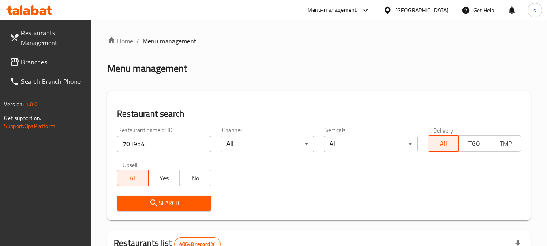
click at [138, 204] on span "Search" at bounding box center [163, 203] width 81 height 10
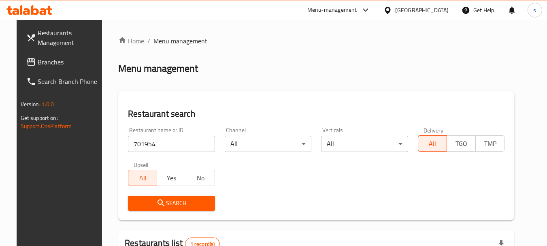
click at [362, 9] on icon at bounding box center [365, 10] width 10 height 10
click at [287, 71] on div "Restaurant-Management" at bounding box center [289, 70] width 64 height 9
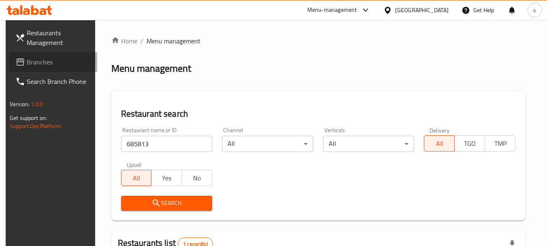
click at [46, 61] on span "Branches" at bounding box center [59, 62] width 64 height 10
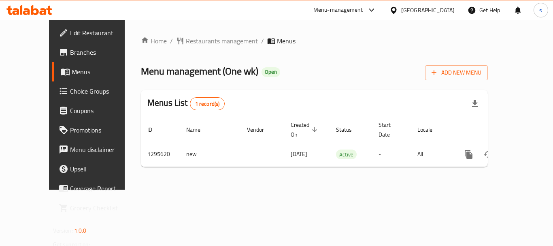
click at [196, 40] on span "Restaurants management" at bounding box center [222, 41] width 72 height 10
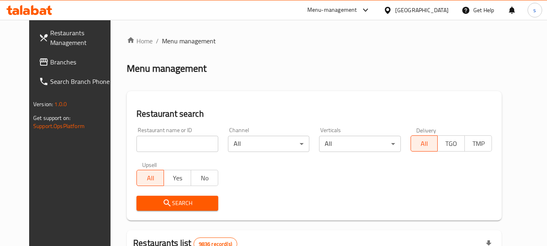
click at [151, 143] on div "Home / Menu management Menu management Restaurant search Restaurant name or ID …" at bounding box center [314, 250] width 375 height 429
click at [142, 143] on input "search" at bounding box center [176, 144] width 81 height 16
paste input "699818"
type input "699818"
click at [162, 204] on icon "submit" at bounding box center [167, 203] width 10 height 10
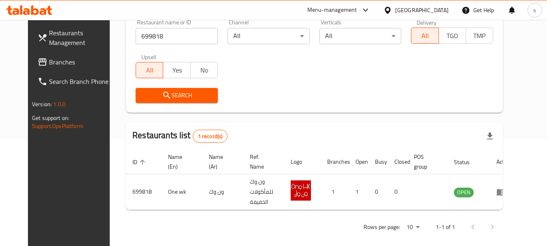
scroll to position [108, 0]
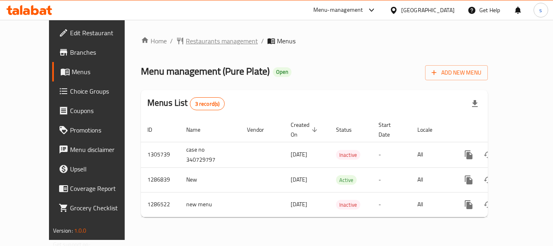
click at [191, 37] on span "Restaurants management" at bounding box center [222, 41] width 72 height 10
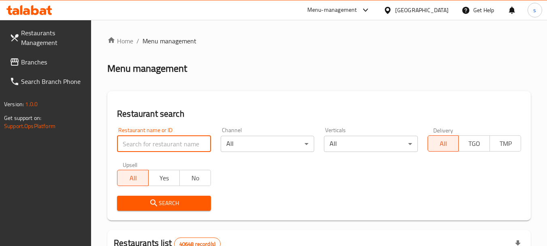
click at [151, 140] on input "search" at bounding box center [163, 144] width 93 height 16
paste input "696356"
type input "696356"
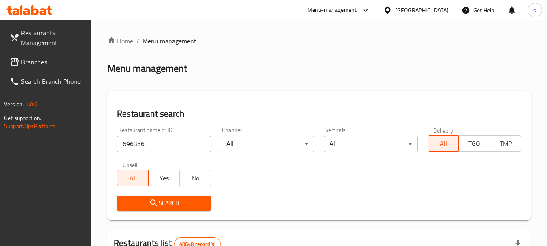
click at [139, 203] on span "Search" at bounding box center [163, 203] width 81 height 10
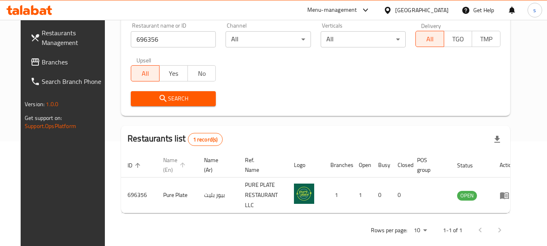
scroll to position [105, 0]
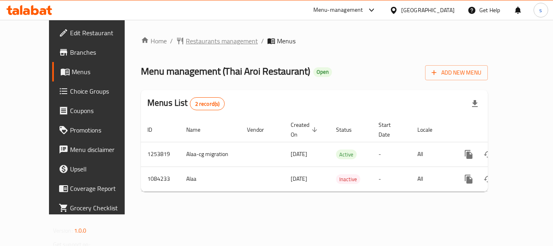
click at [202, 40] on span "Restaurants management" at bounding box center [222, 41] width 72 height 10
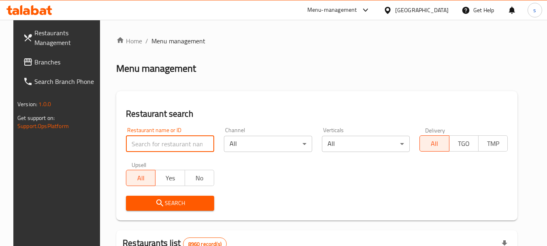
click at [139, 138] on input "search" at bounding box center [170, 144] width 88 height 16
paste input "664498"
type input "664498"
click at [185, 204] on span "Search" at bounding box center [169, 203] width 75 height 10
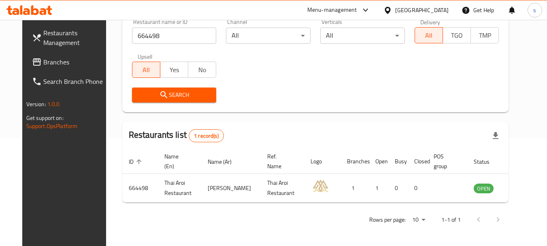
scroll to position [108, 0]
